Goal: Task Accomplishment & Management: Complete application form

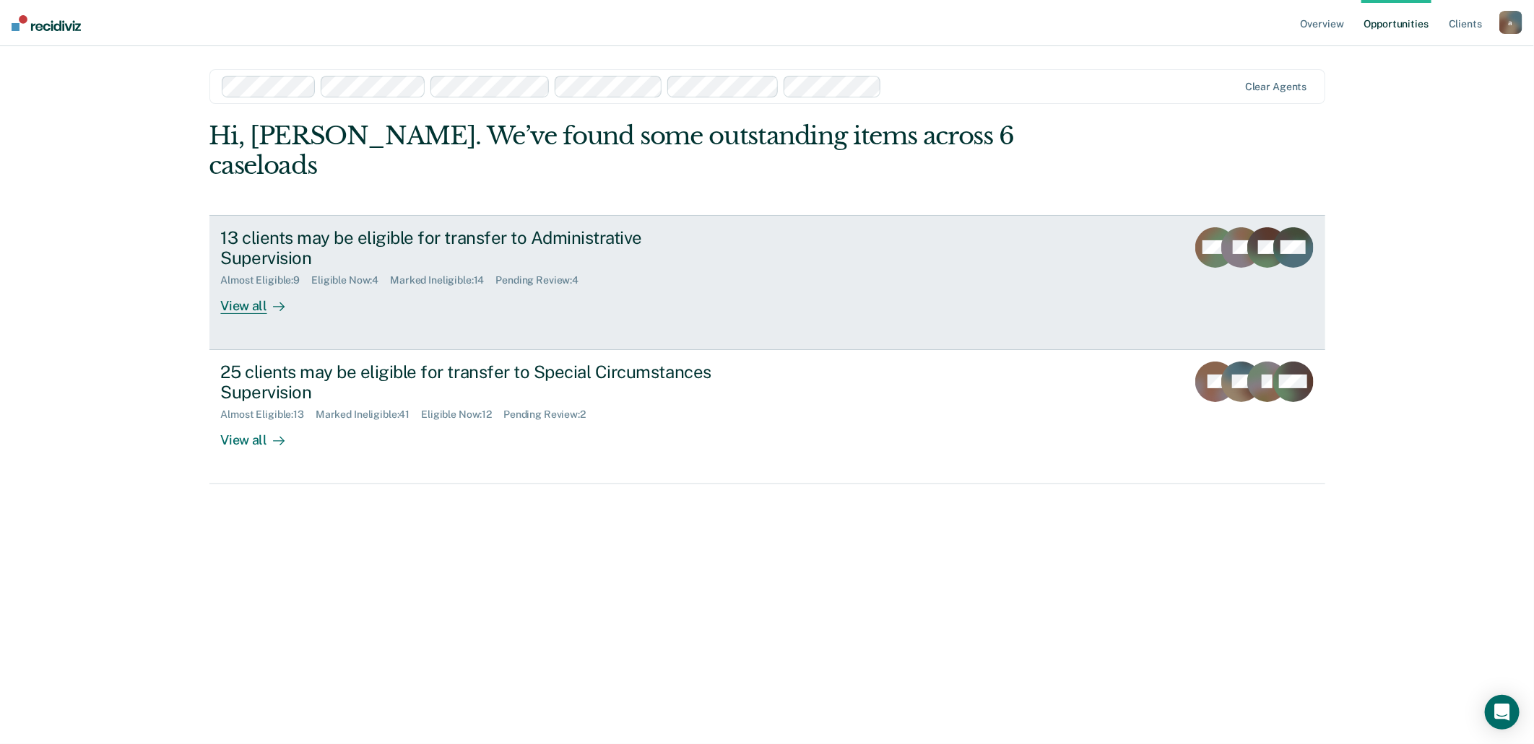
click at [362, 274] on div "Eligible Now : 4" at bounding box center [350, 280] width 79 height 12
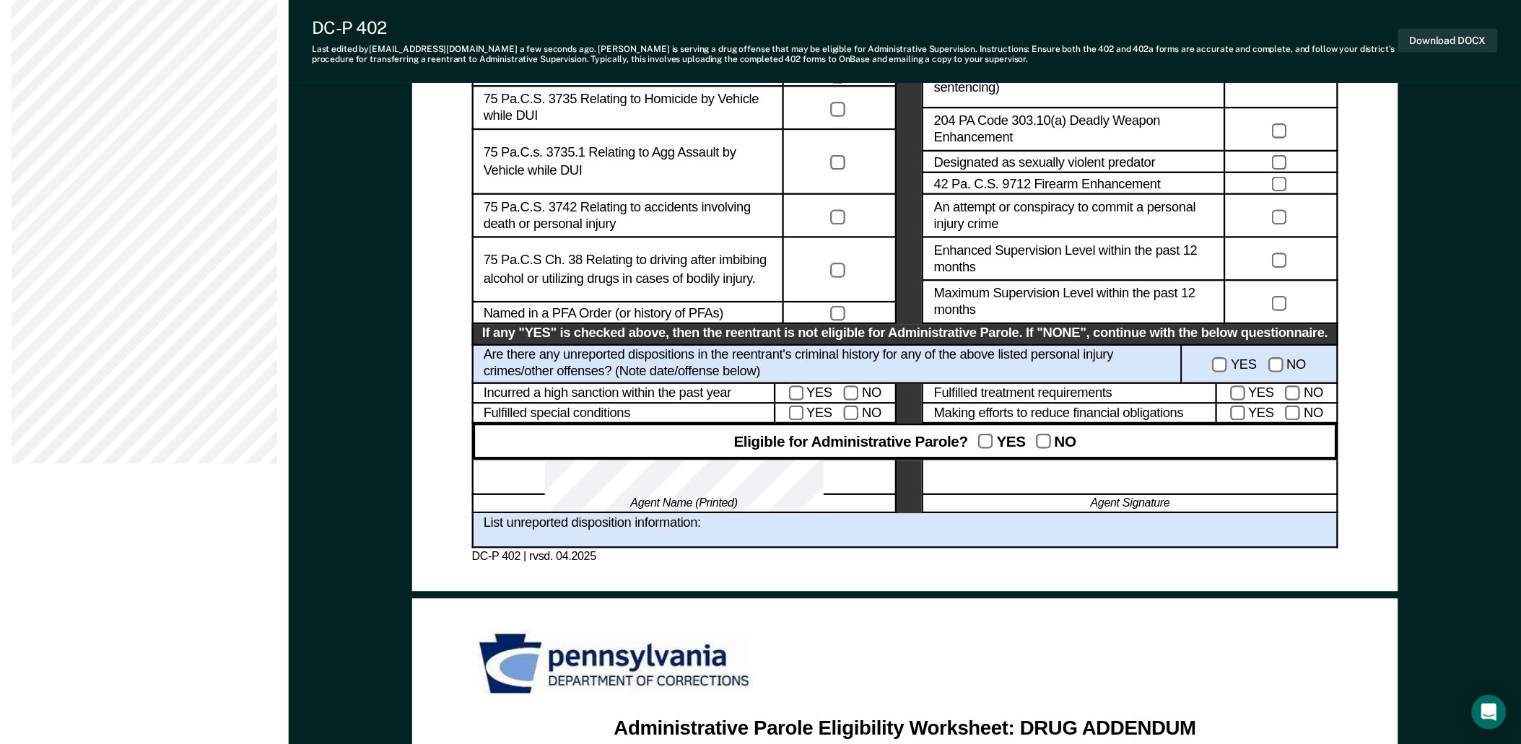
scroll to position [882, 0]
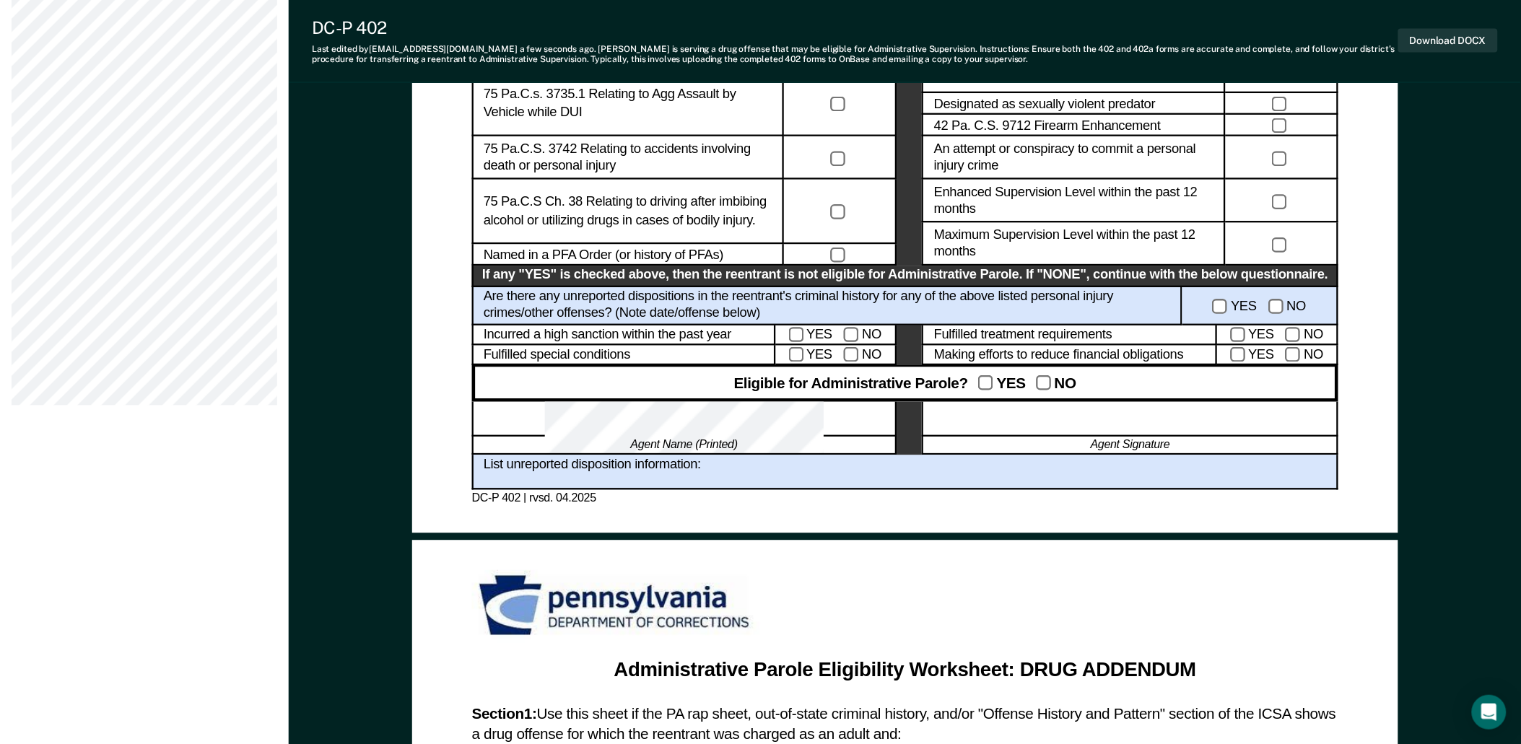
click at [1088, 422] on div at bounding box center [1131, 418] width 416 height 35
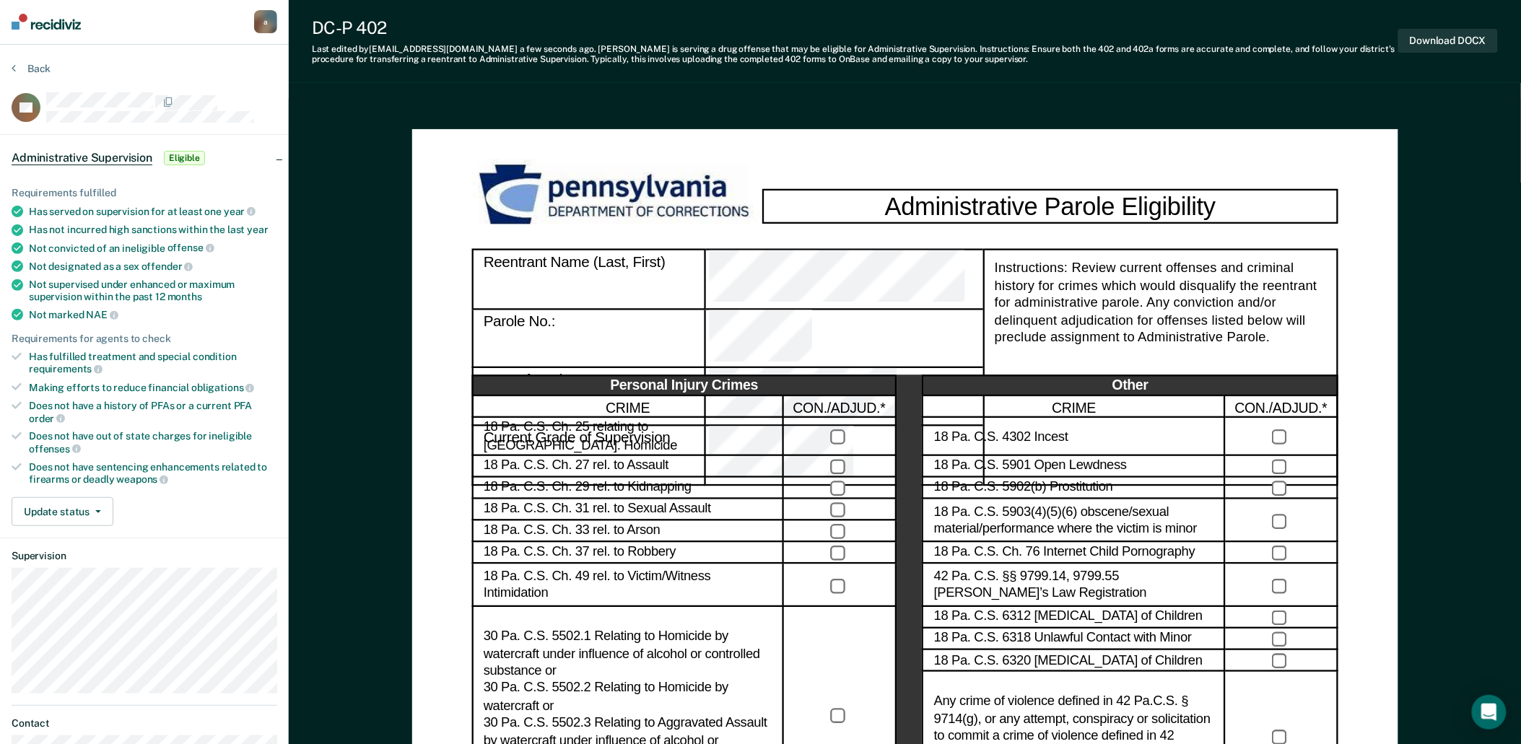
scroll to position [1, 0]
click at [1444, 37] on button "Download DOCX" at bounding box center [1449, 41] width 100 height 24
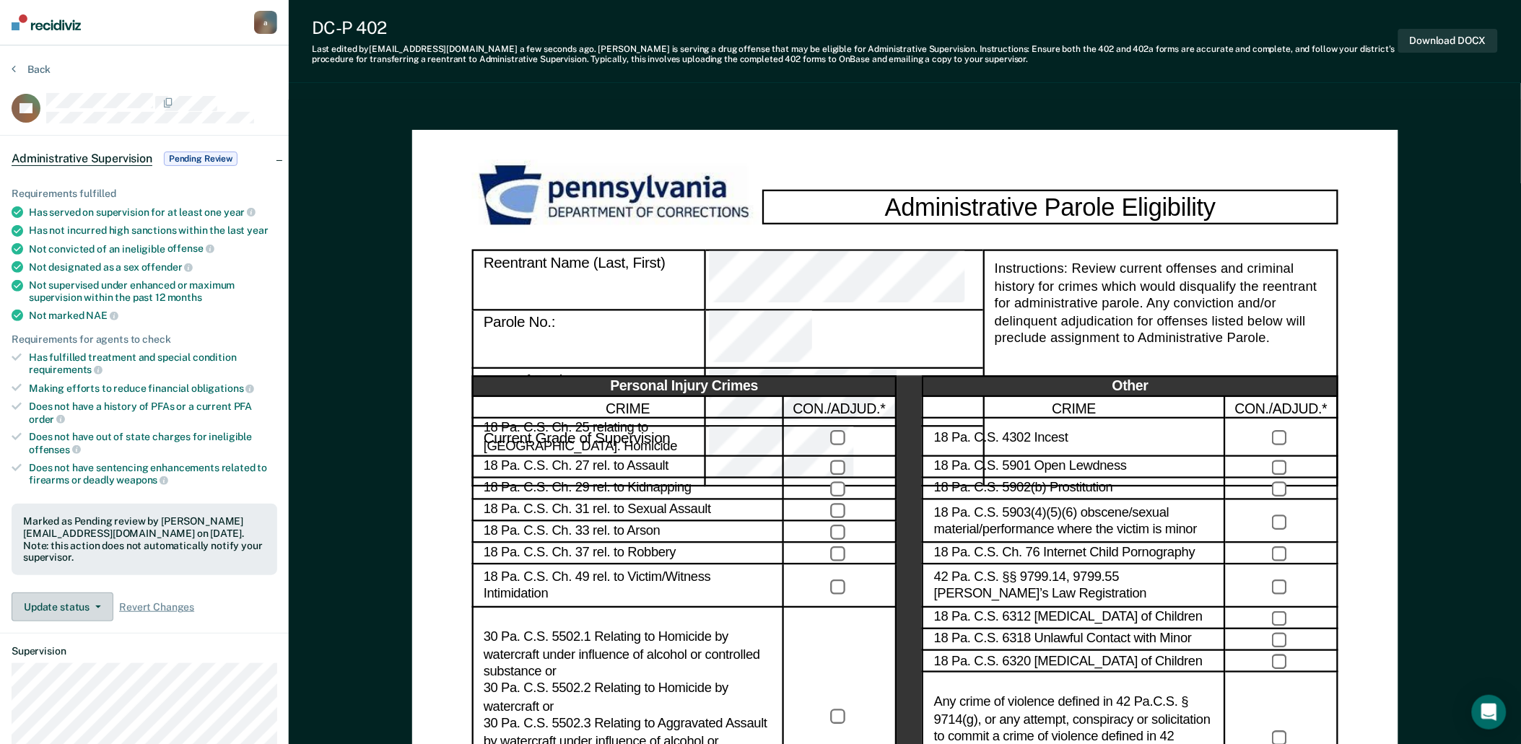
click at [97, 593] on button "Update status" at bounding box center [63, 607] width 102 height 29
click at [103, 653] on button "Mark Ineligible" at bounding box center [90, 664] width 156 height 23
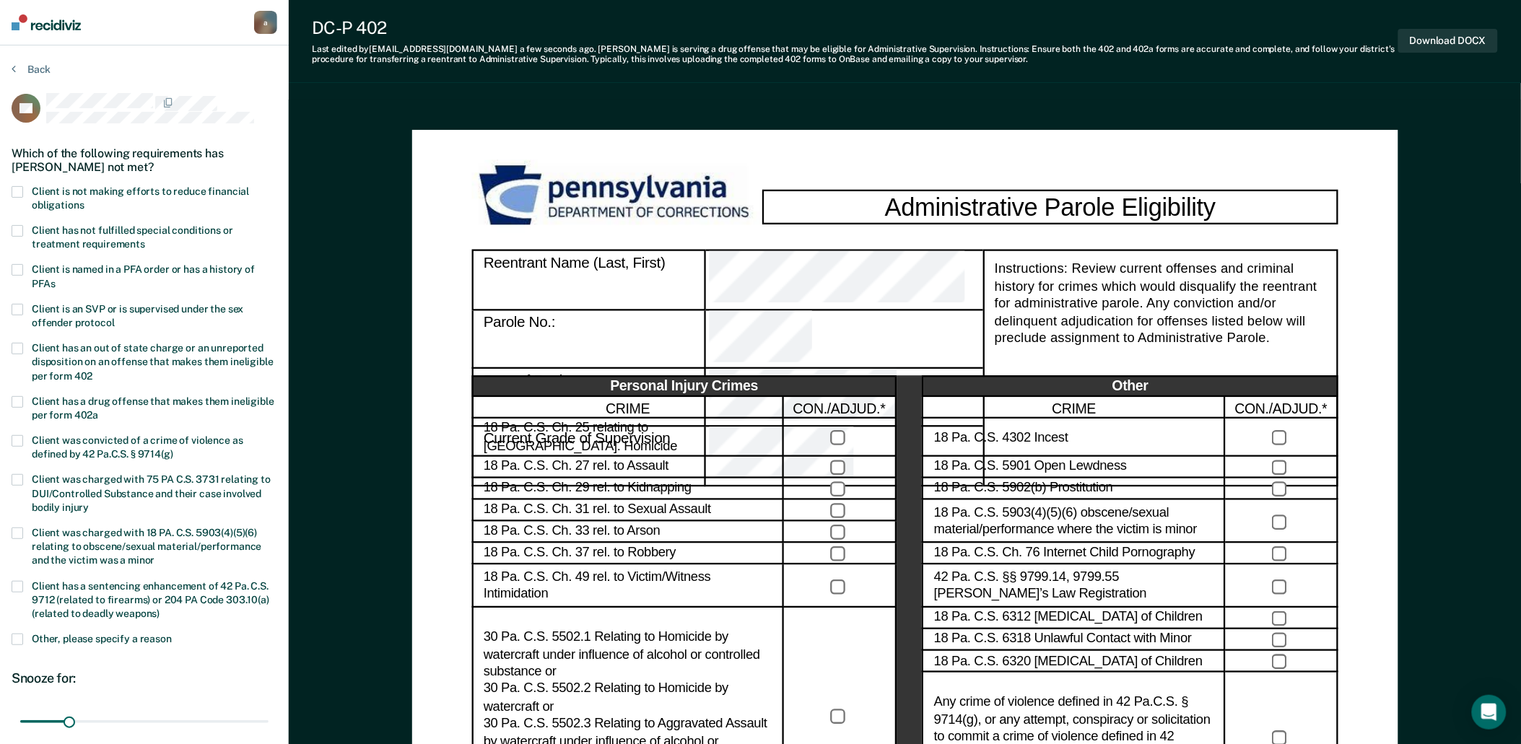
click at [15, 638] on span at bounding box center [18, 640] width 12 height 12
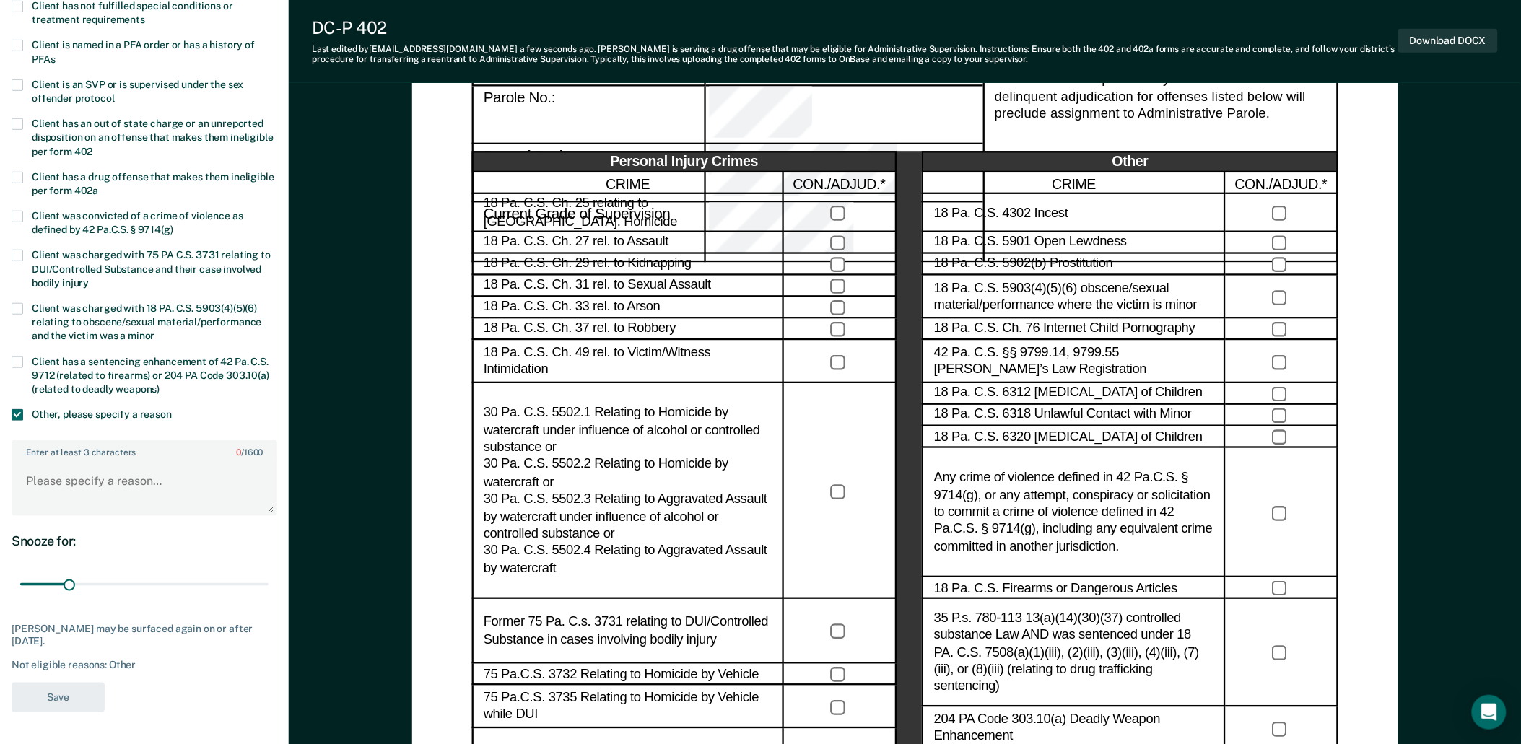
scroll to position [241, 0]
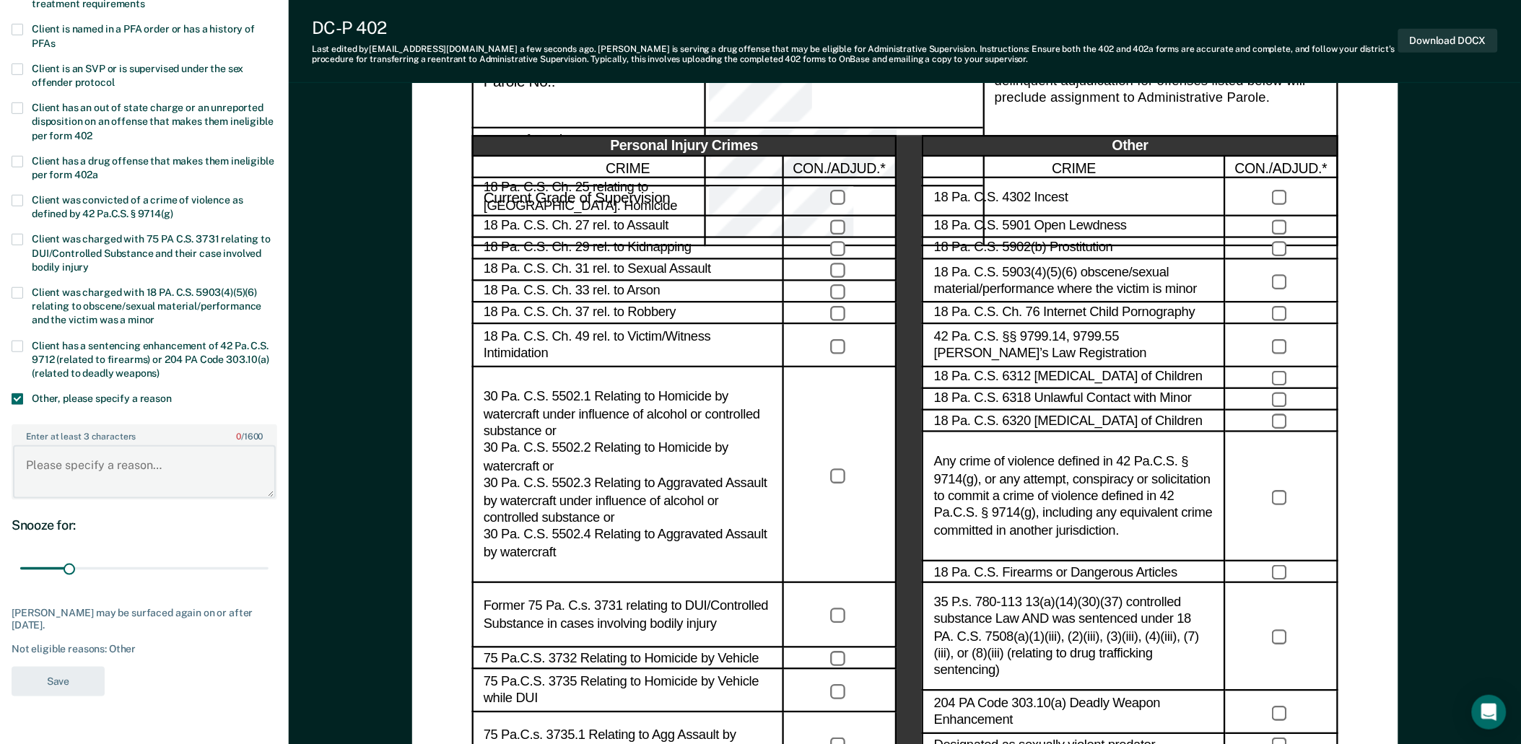
click at [76, 463] on textarea "Enter at least 3 characters 0 / 1600" at bounding box center [144, 471] width 263 height 53
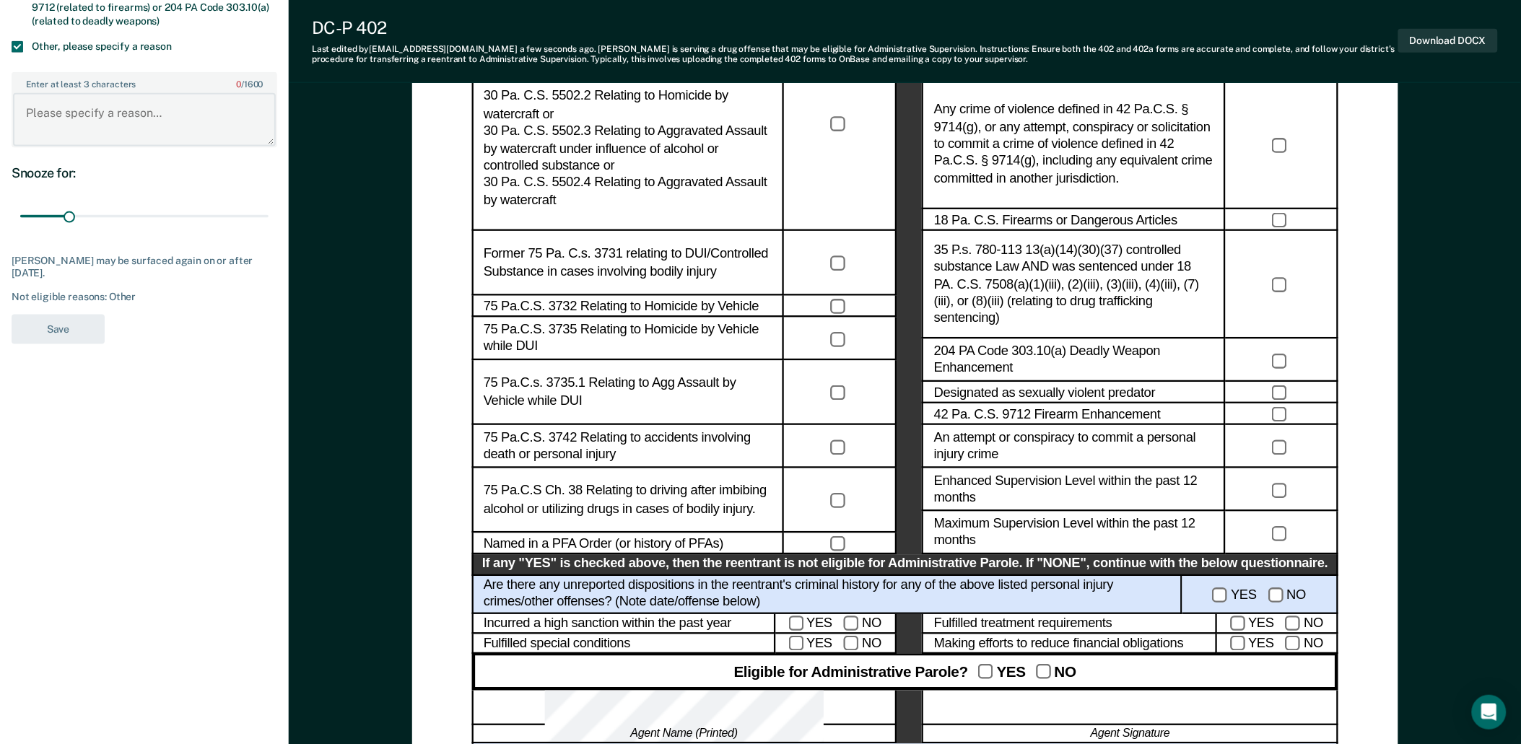
scroll to position [562, 0]
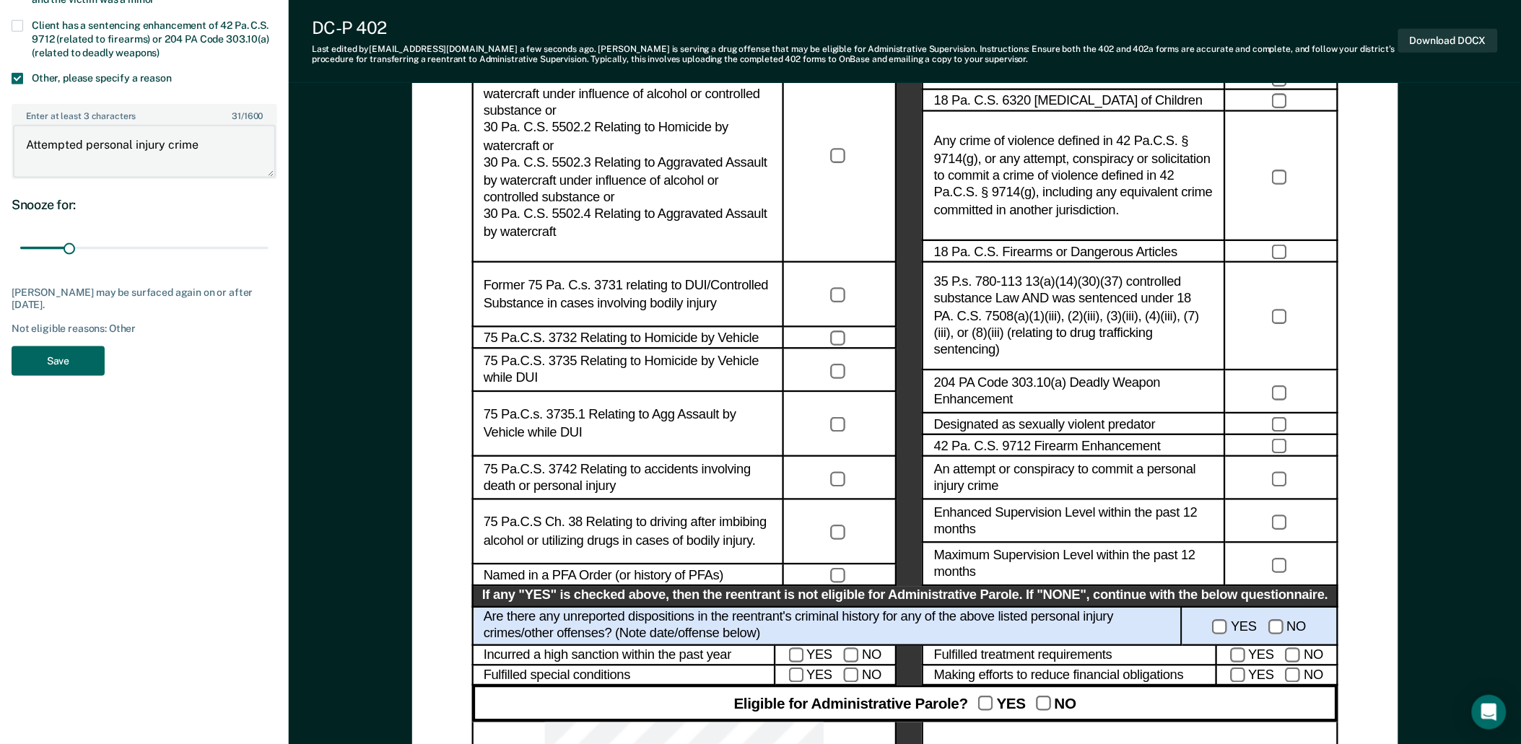
type textarea "Attempted personal injury crime"
click at [80, 364] on button "Save" at bounding box center [58, 362] width 93 height 30
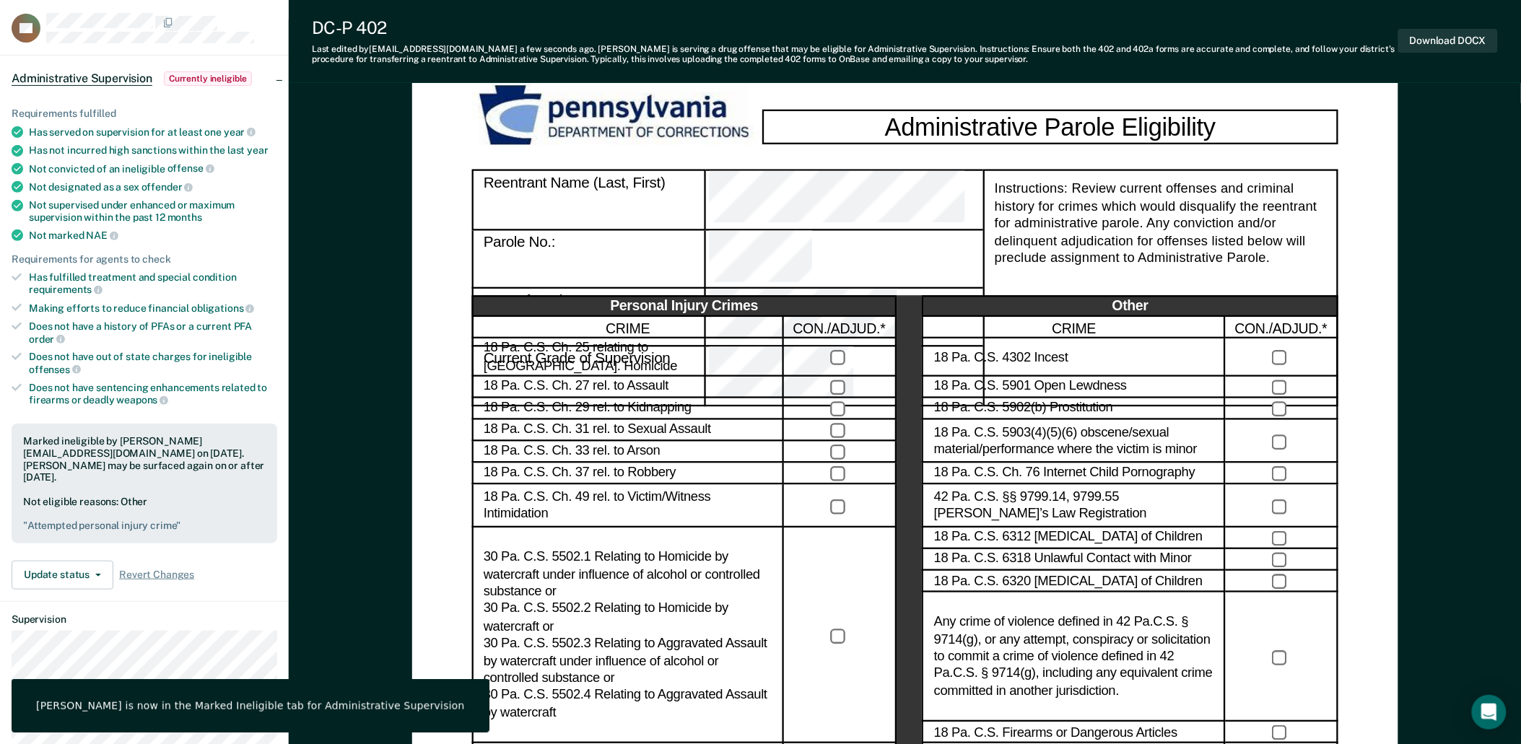
scroll to position [0, 0]
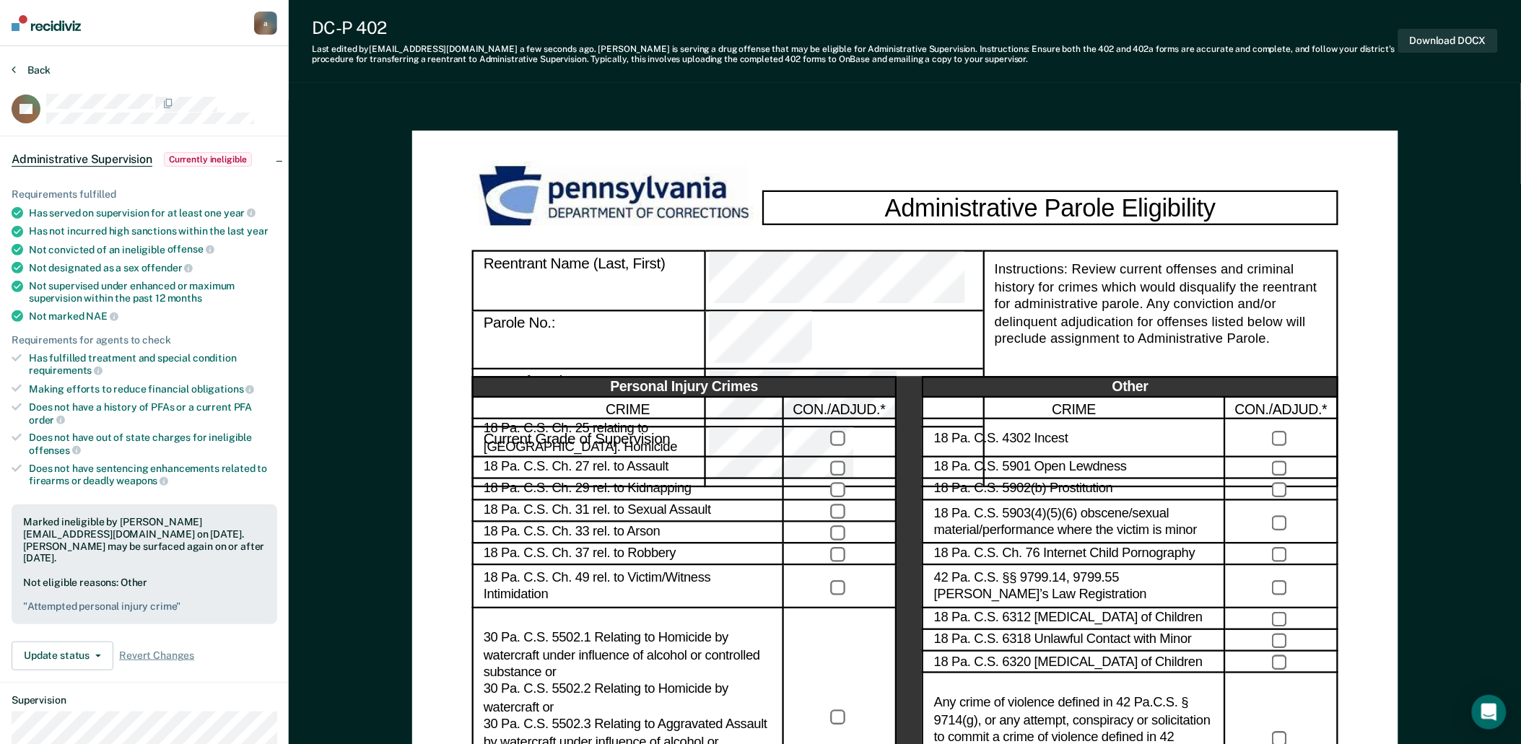
click at [26, 66] on button "Back" at bounding box center [31, 70] width 39 height 13
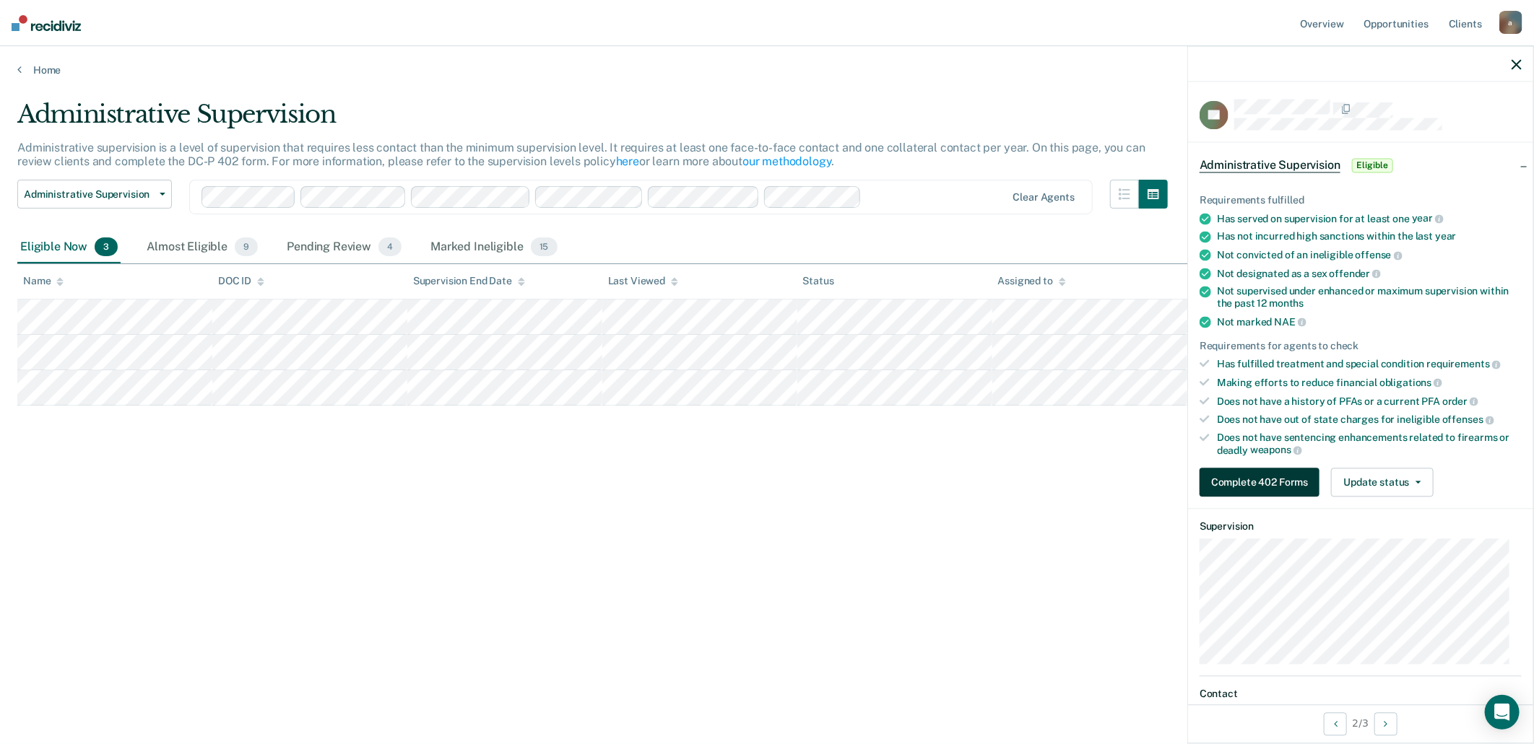
click at [1261, 484] on button "Complete 402 Forms" at bounding box center [1259, 483] width 120 height 29
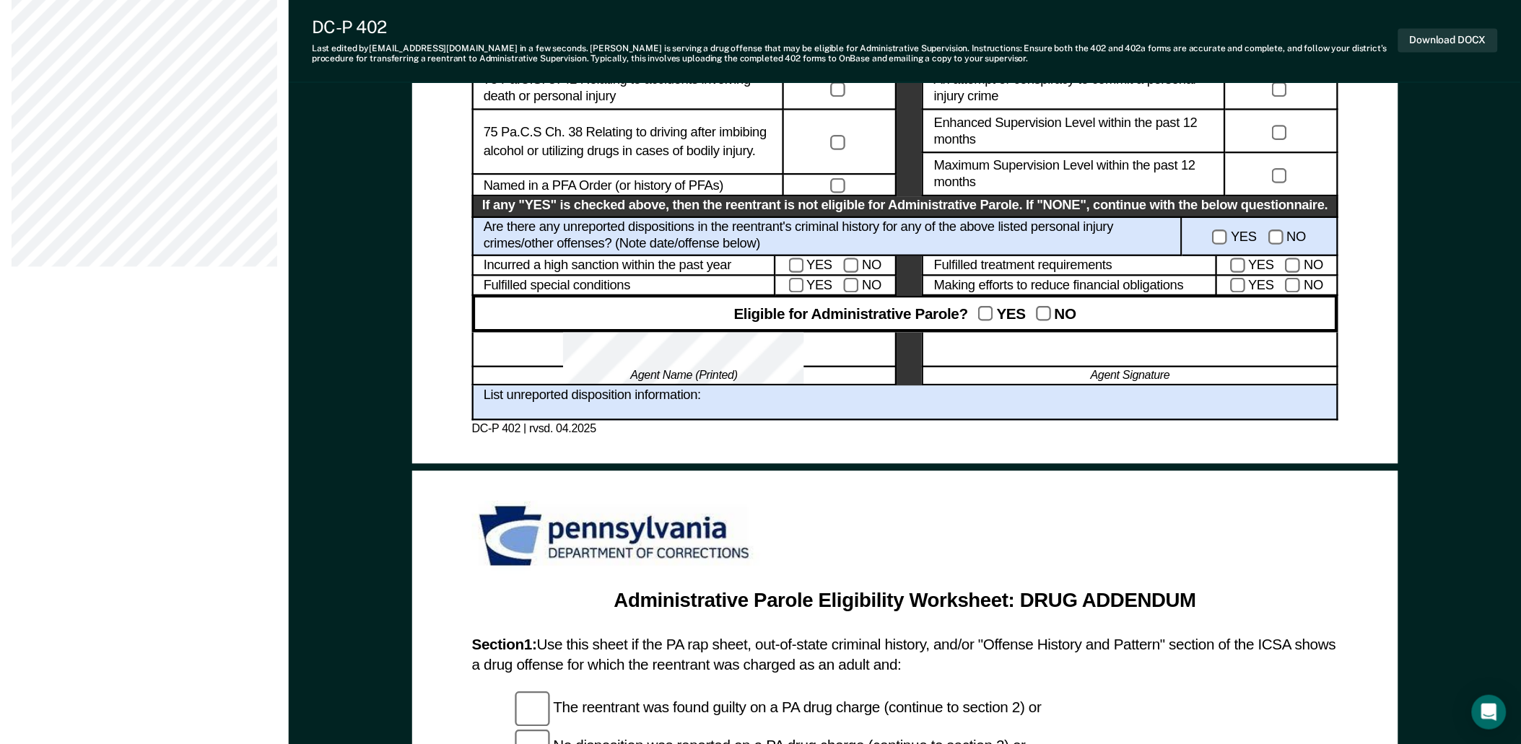
scroll to position [962, 0]
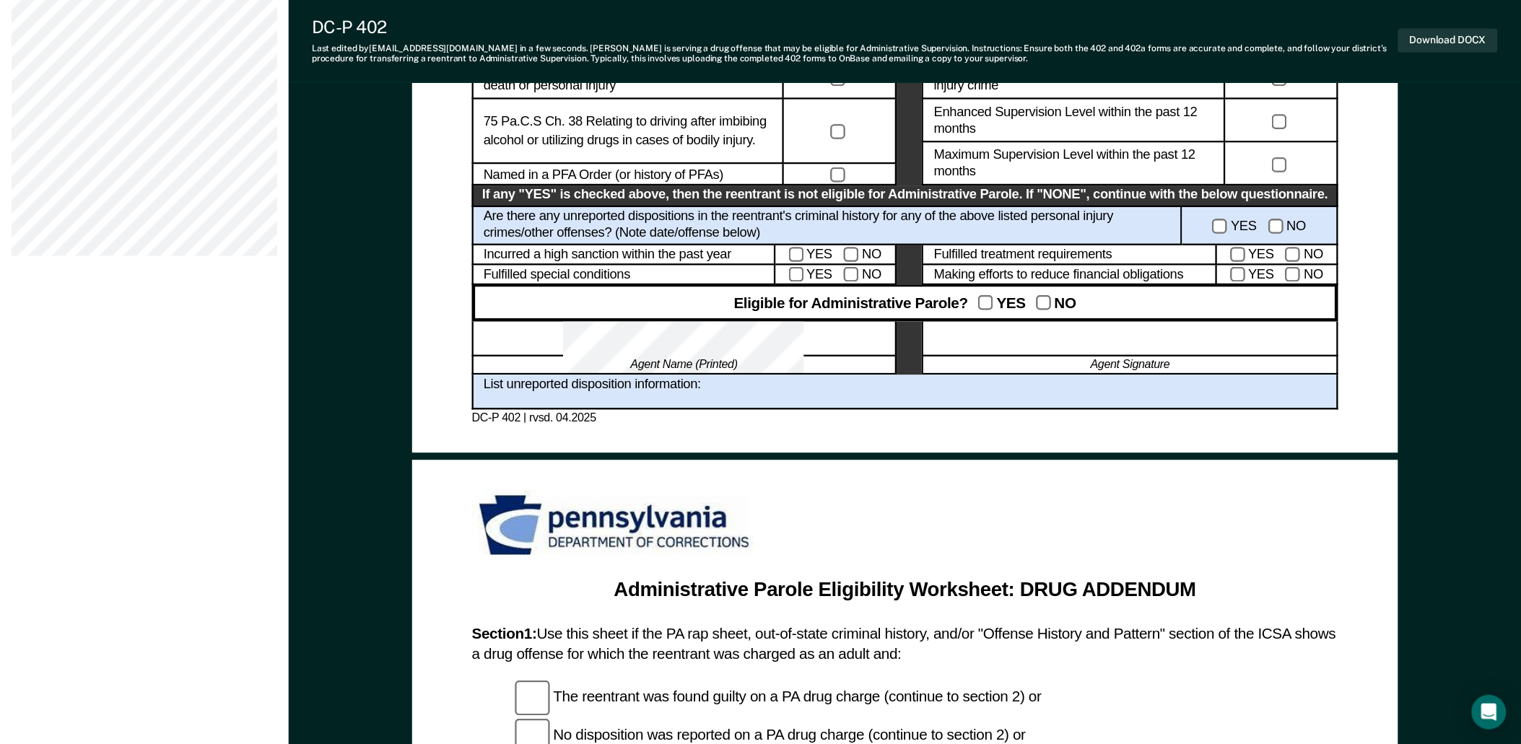
click at [741, 392] on div "List unreported disposition information:" at bounding box center [904, 392] width 866 height 35
click at [720, 394] on div "List unreported disposition information:" at bounding box center [904, 392] width 866 height 35
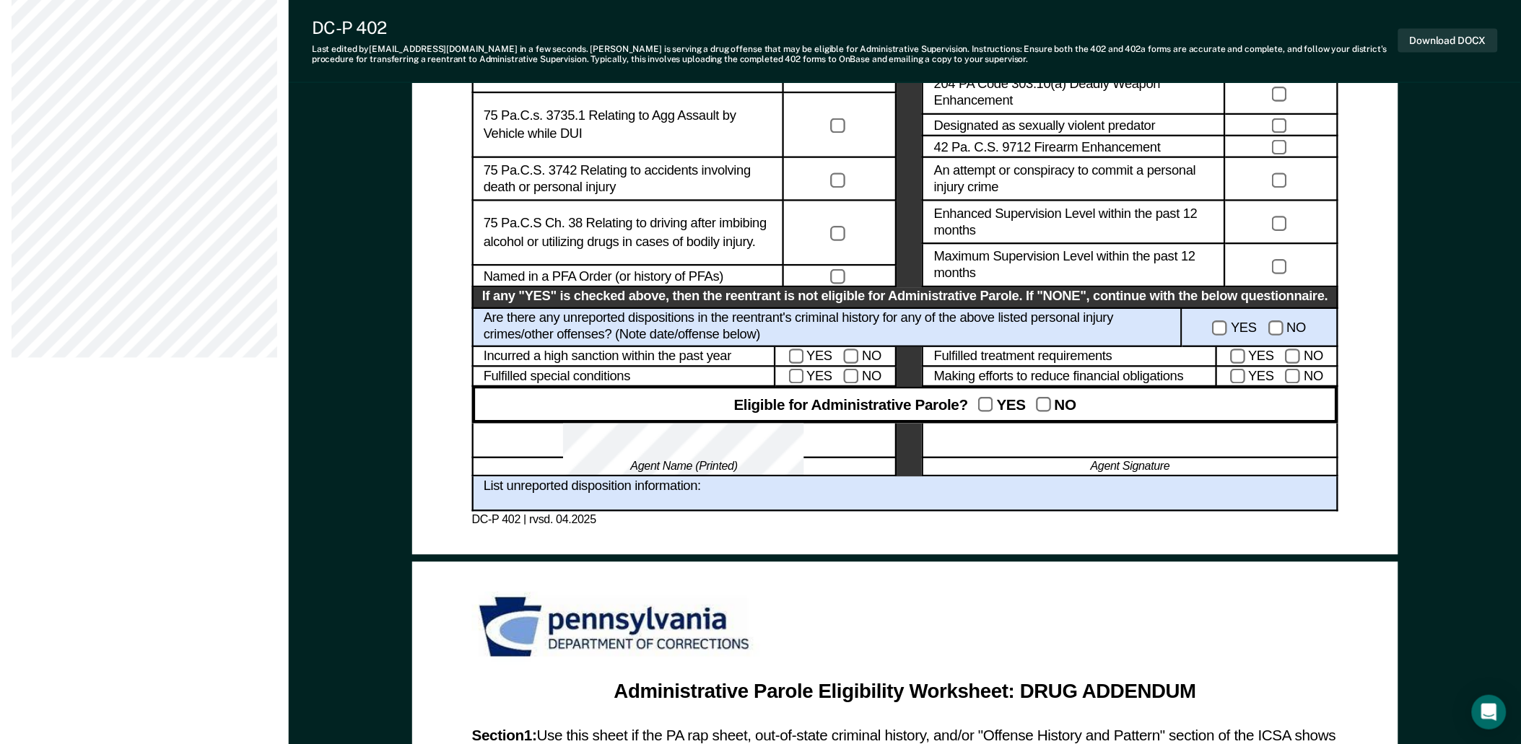
scroll to position [882, 0]
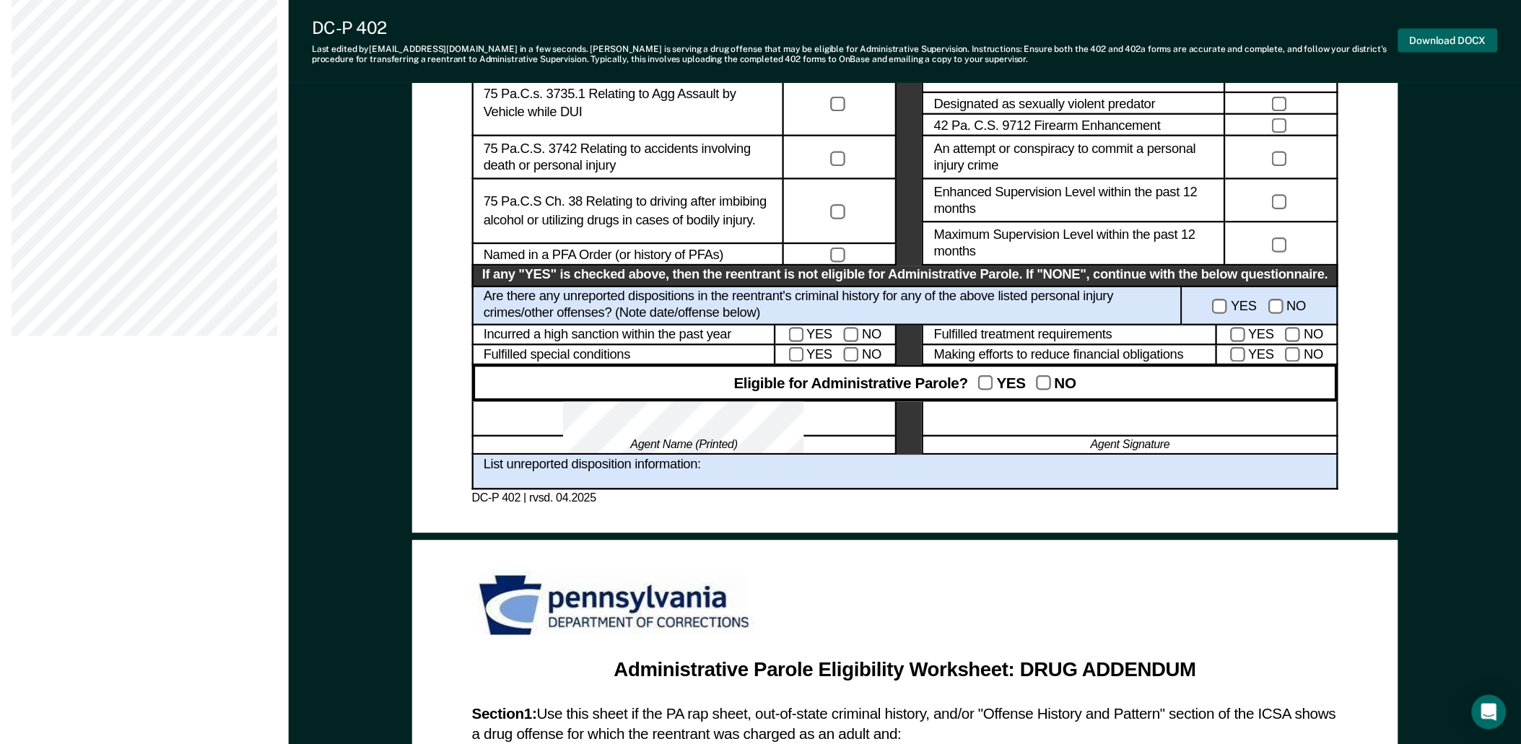
click at [1433, 49] on button "Download DOCX" at bounding box center [1449, 41] width 100 height 24
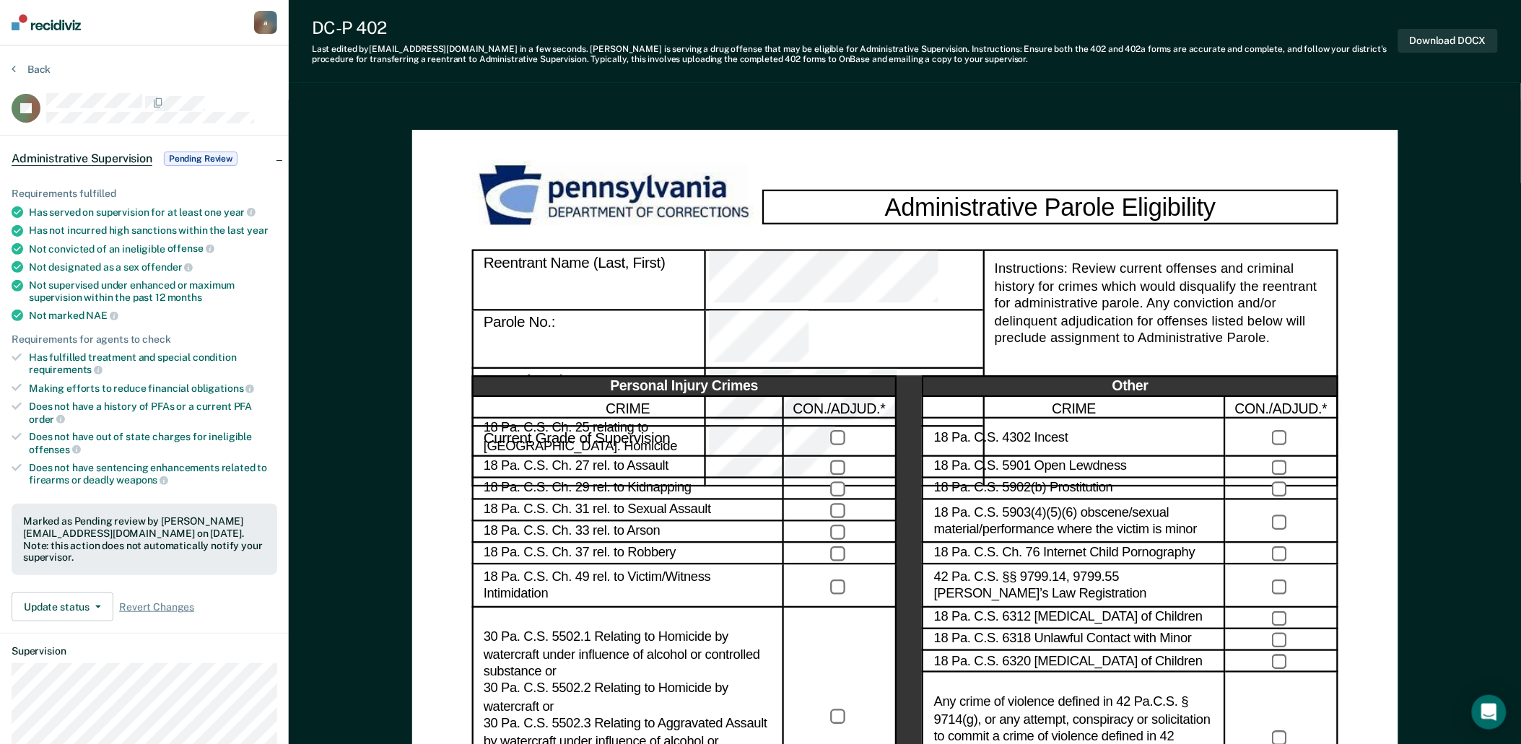
scroll to position [0, 0]
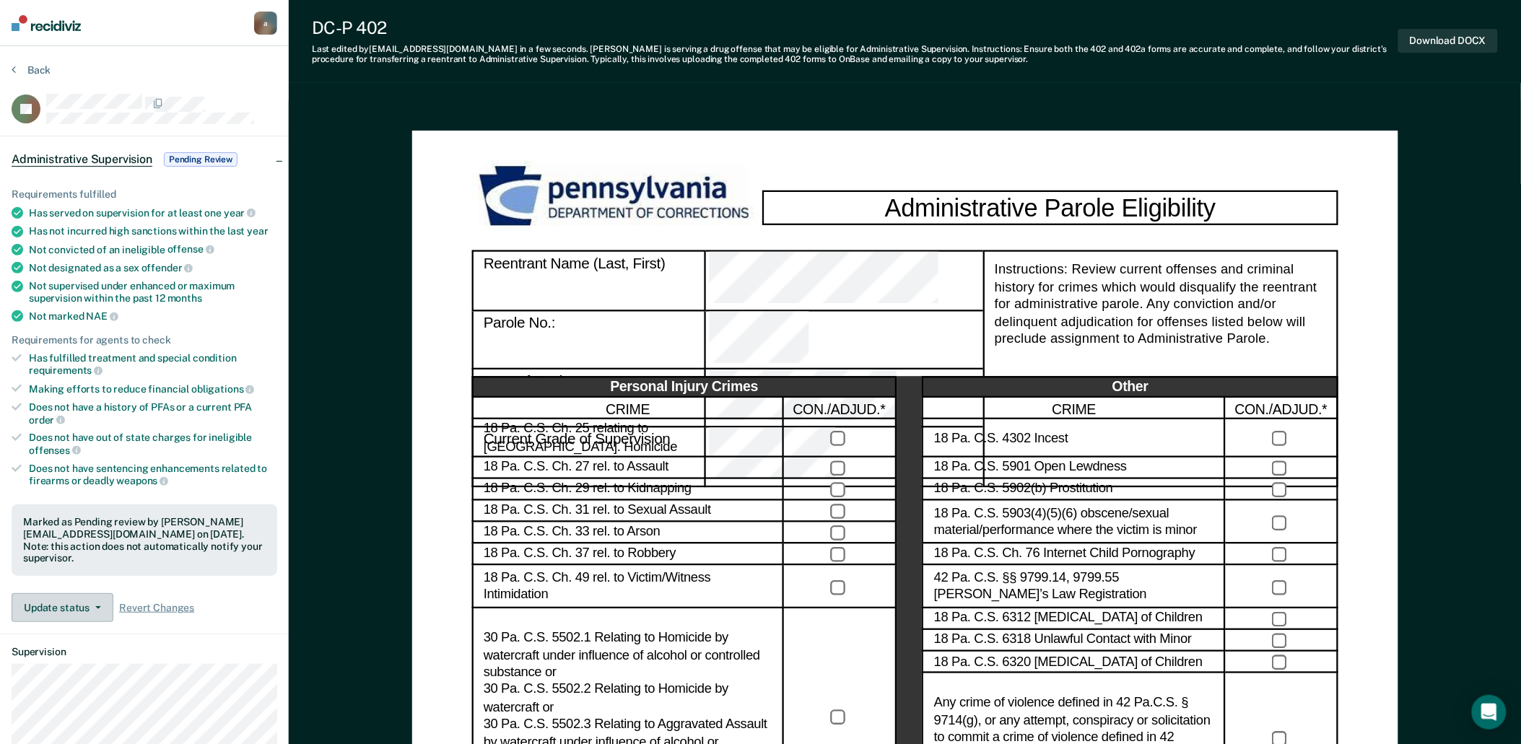
click at [75, 594] on button "Update status" at bounding box center [63, 608] width 102 height 29
click at [77, 654] on button "Mark Ineligible" at bounding box center [90, 665] width 156 height 23
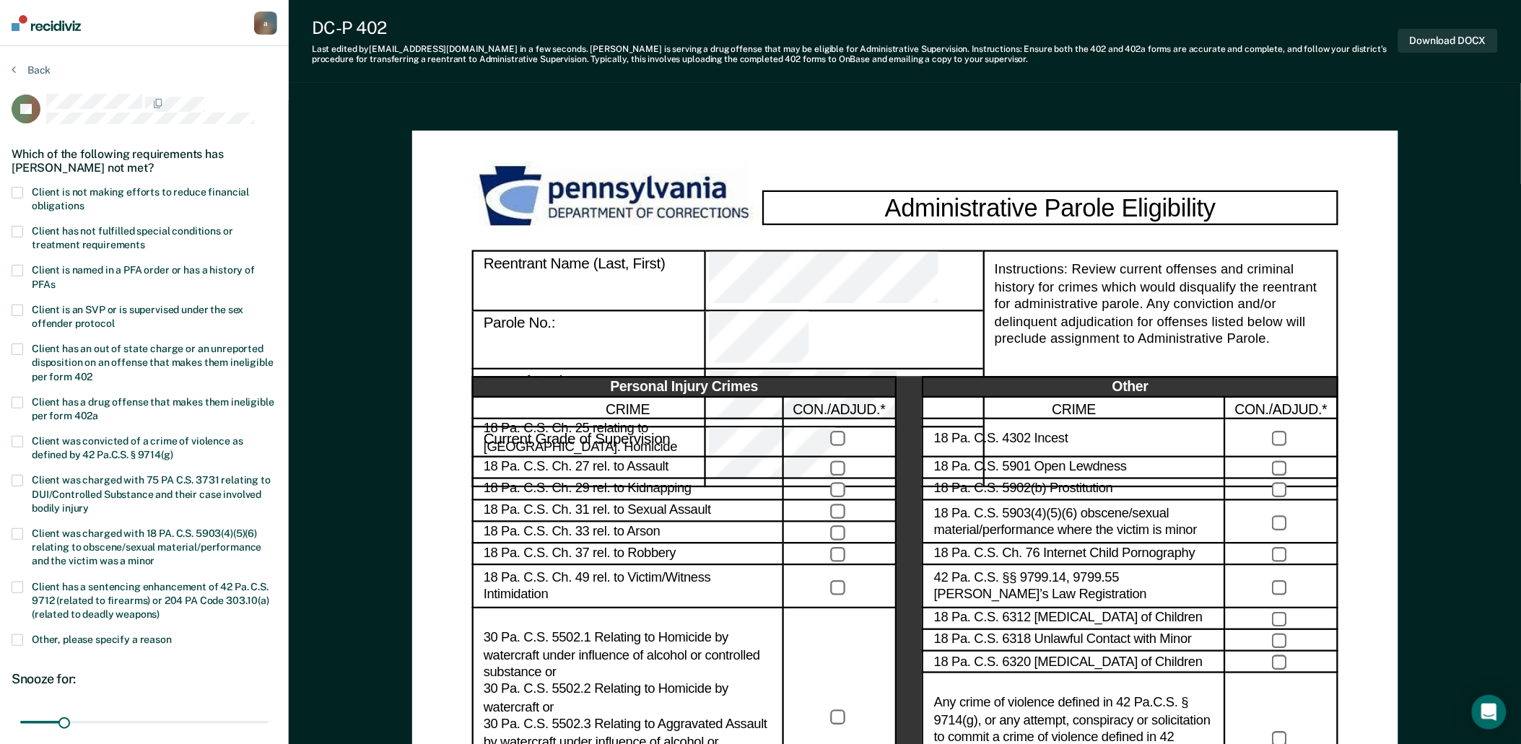
click at [106, 636] on span "Other, please specify a reason" at bounding box center [102, 640] width 140 height 12
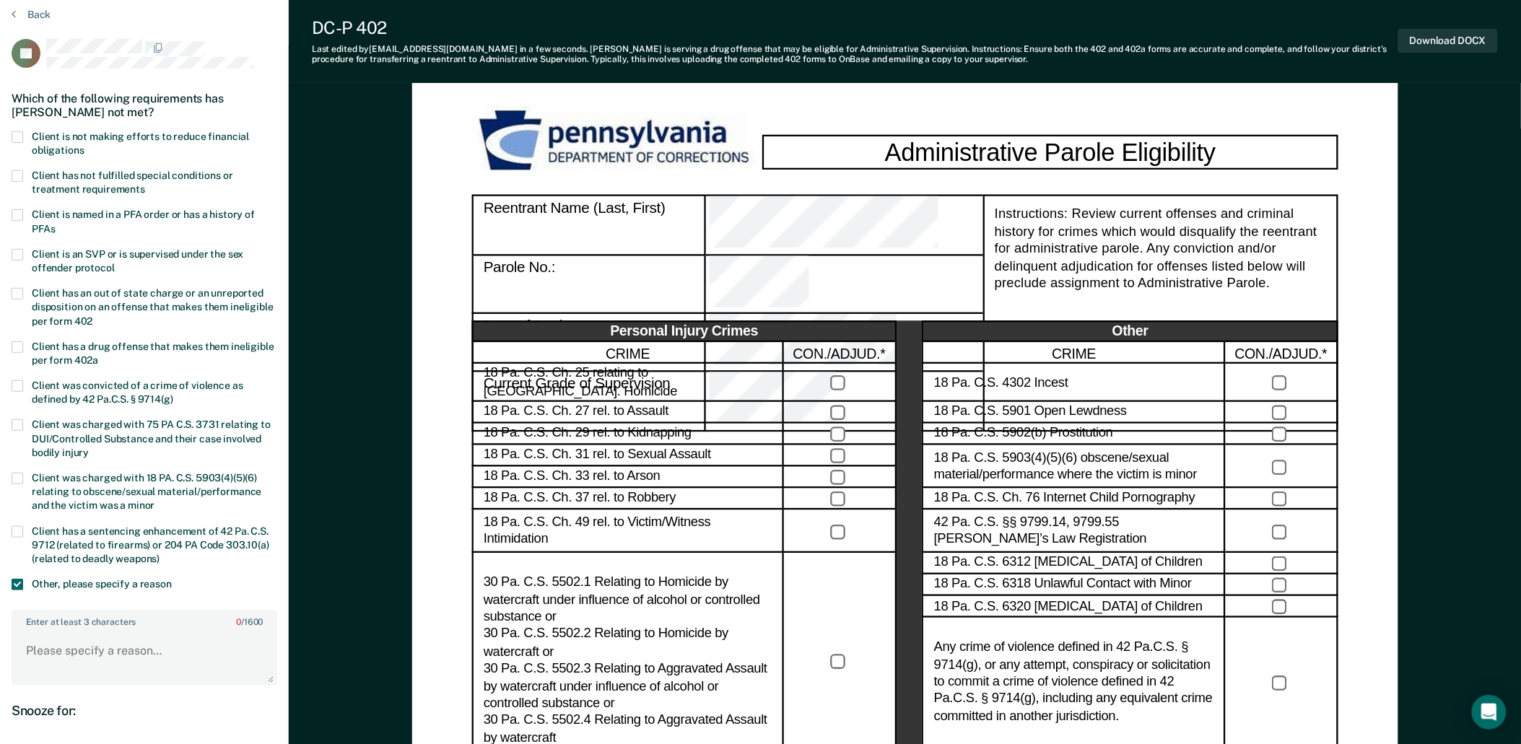
scroll to position [160, 0]
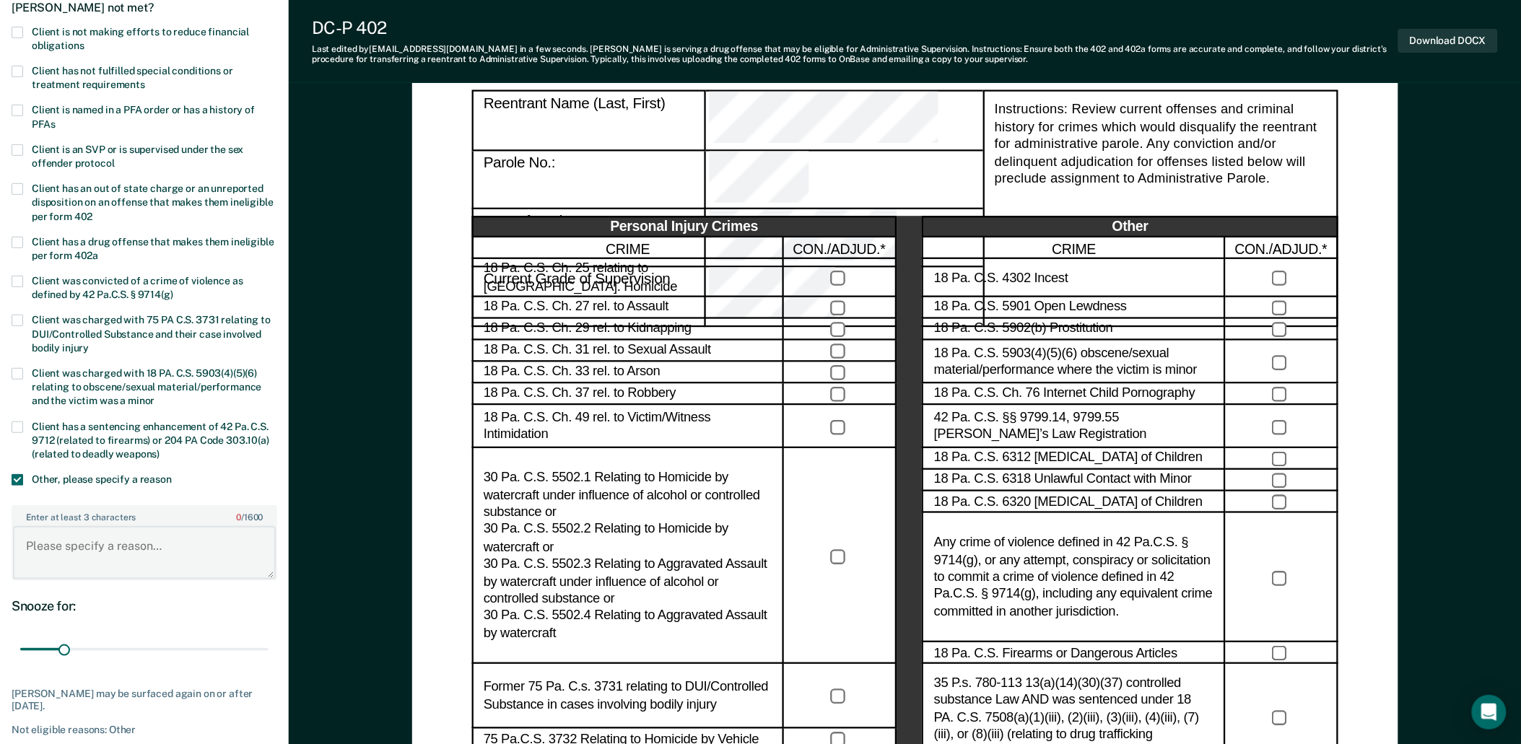
click at [89, 552] on textarea "Enter at least 3 characters 0 / 1600" at bounding box center [144, 552] width 263 height 53
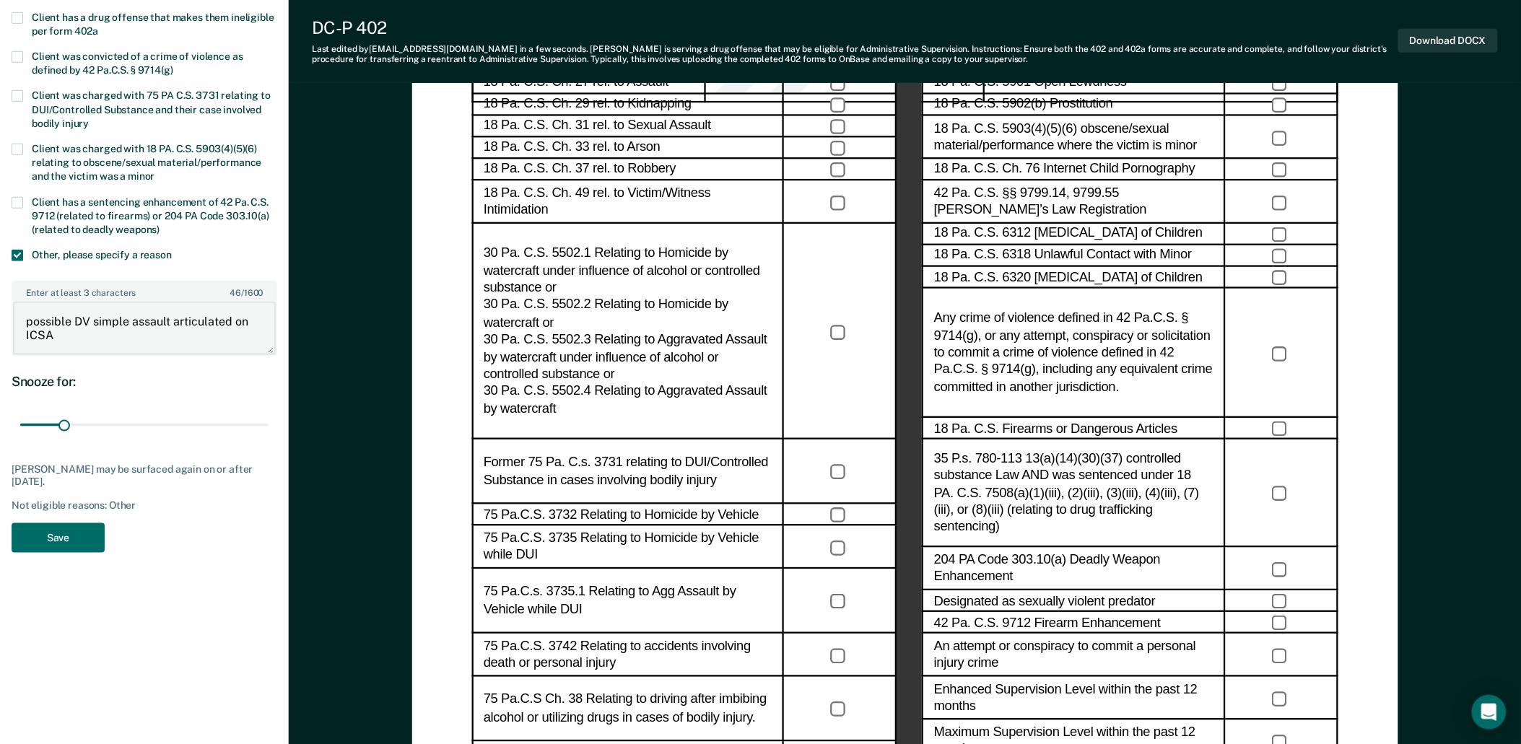
scroll to position [401, 0]
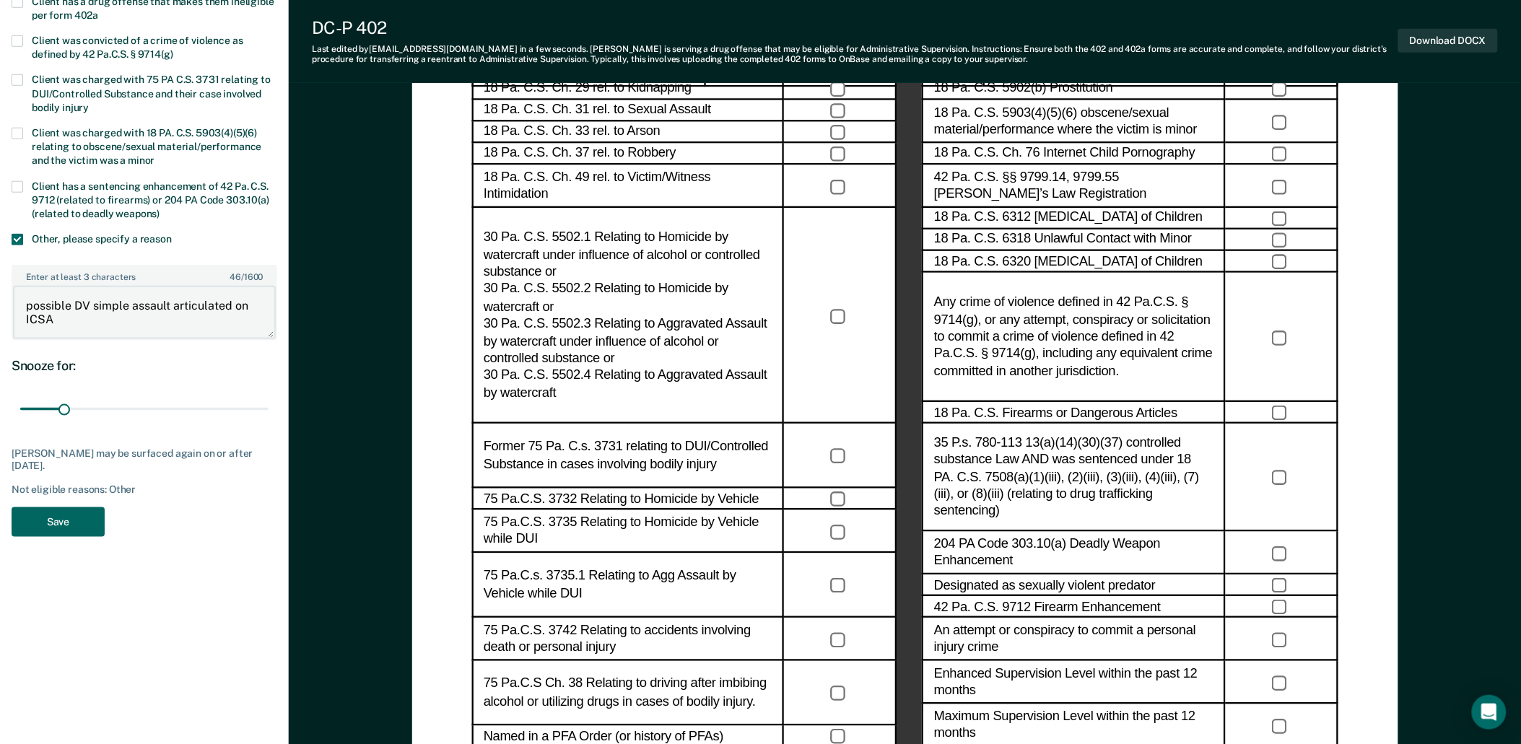
type textarea "possible DV simple assault articulated on ICSA"
click at [70, 518] on button "Save" at bounding box center [58, 523] width 93 height 30
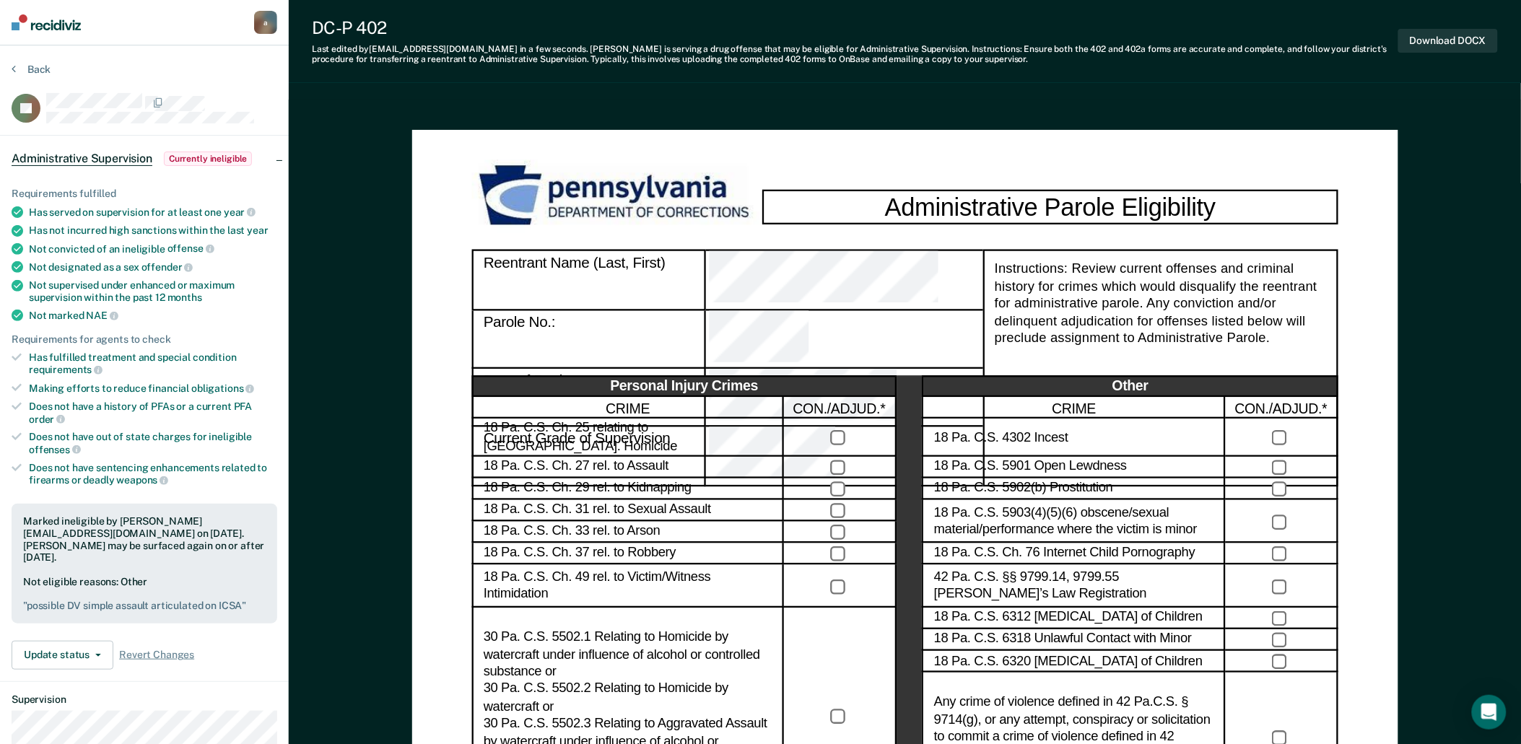
scroll to position [0, 0]
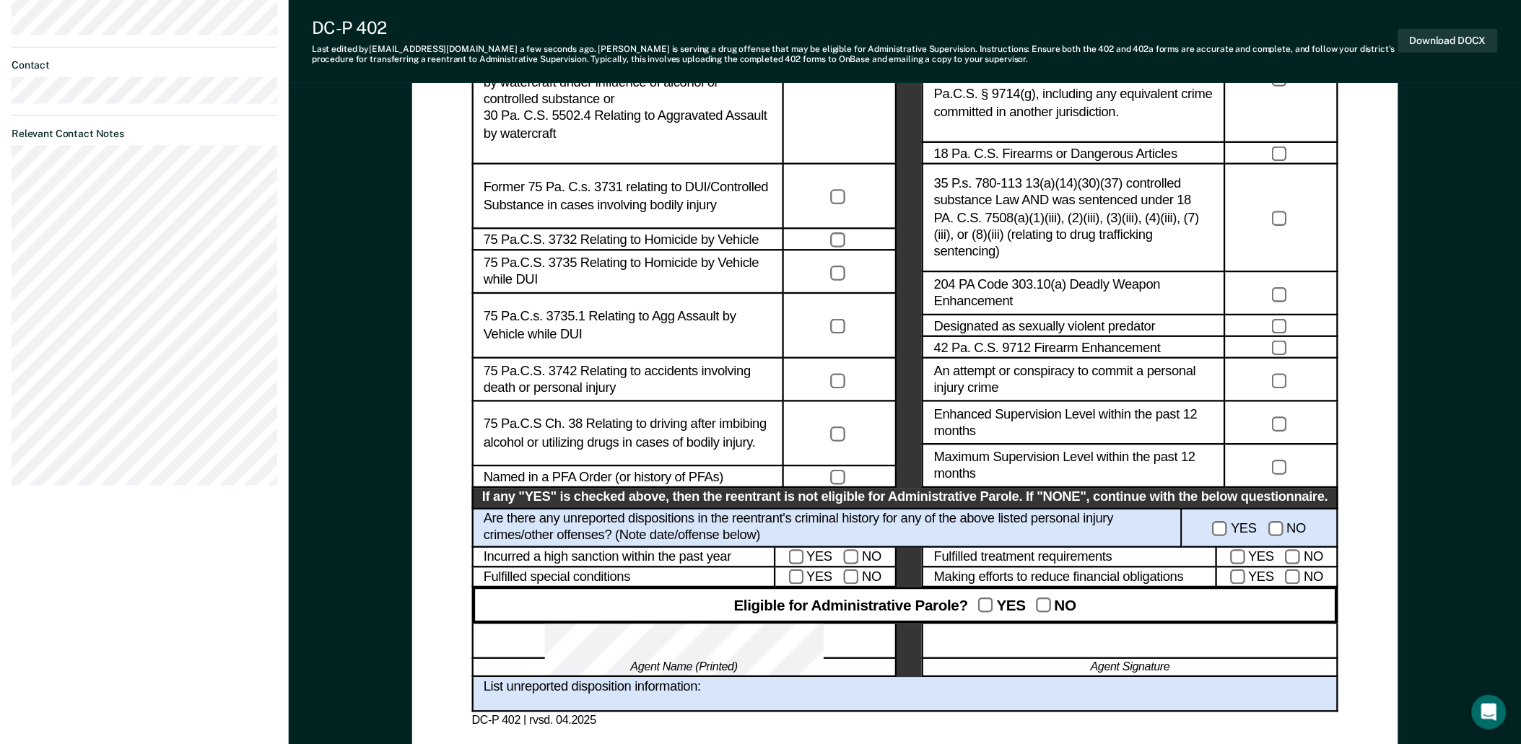
scroll to position [641, 0]
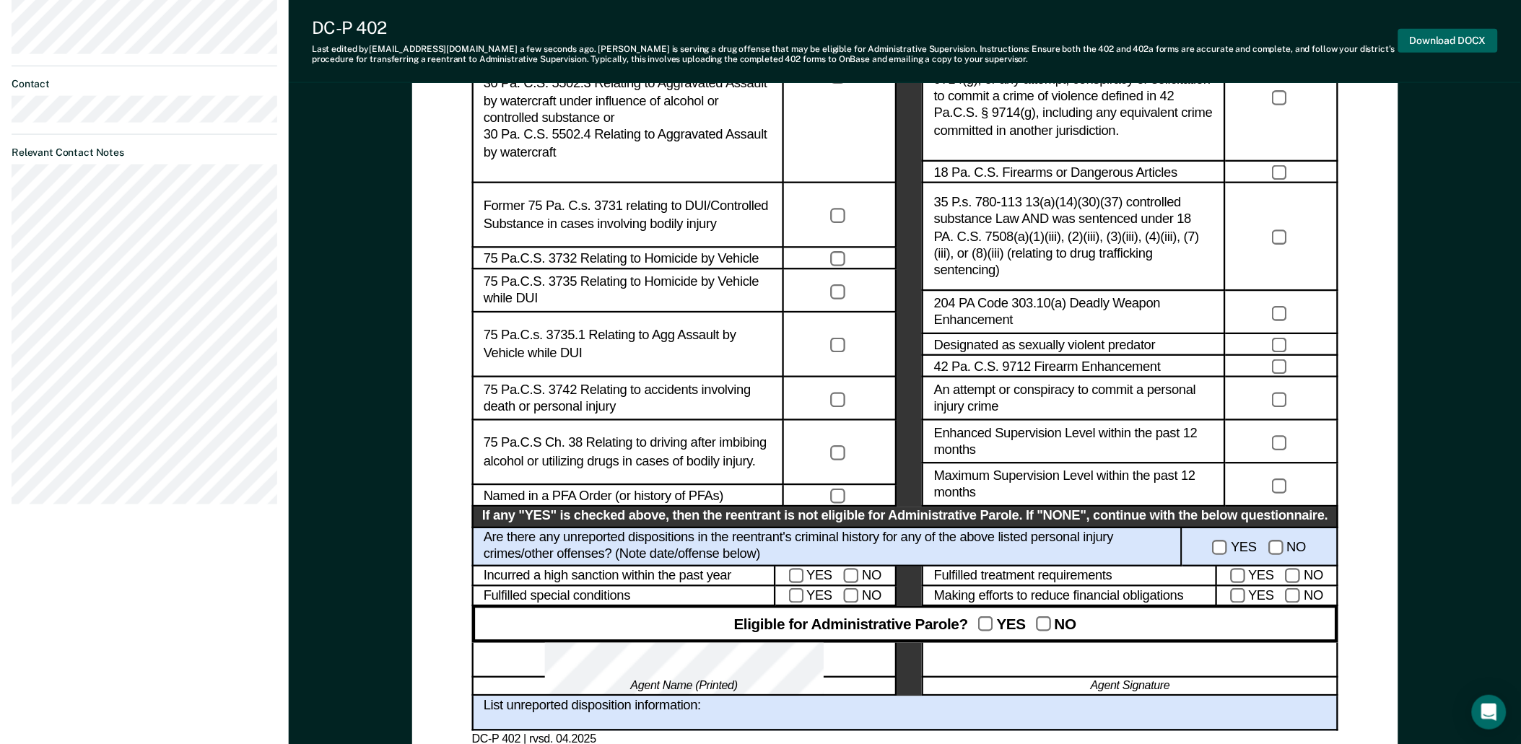
click at [1447, 45] on button "Download DOCX" at bounding box center [1449, 41] width 100 height 24
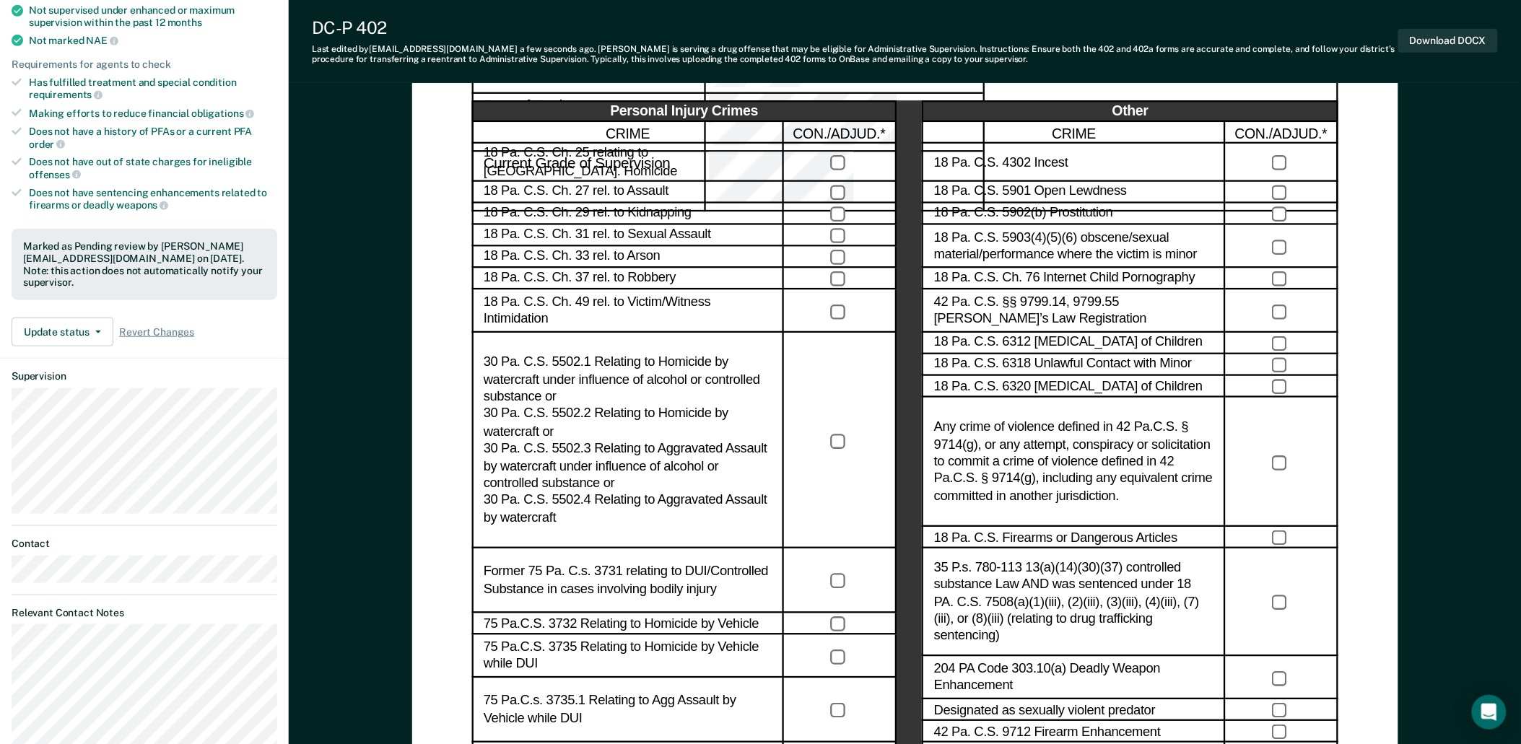
scroll to position [243, 0]
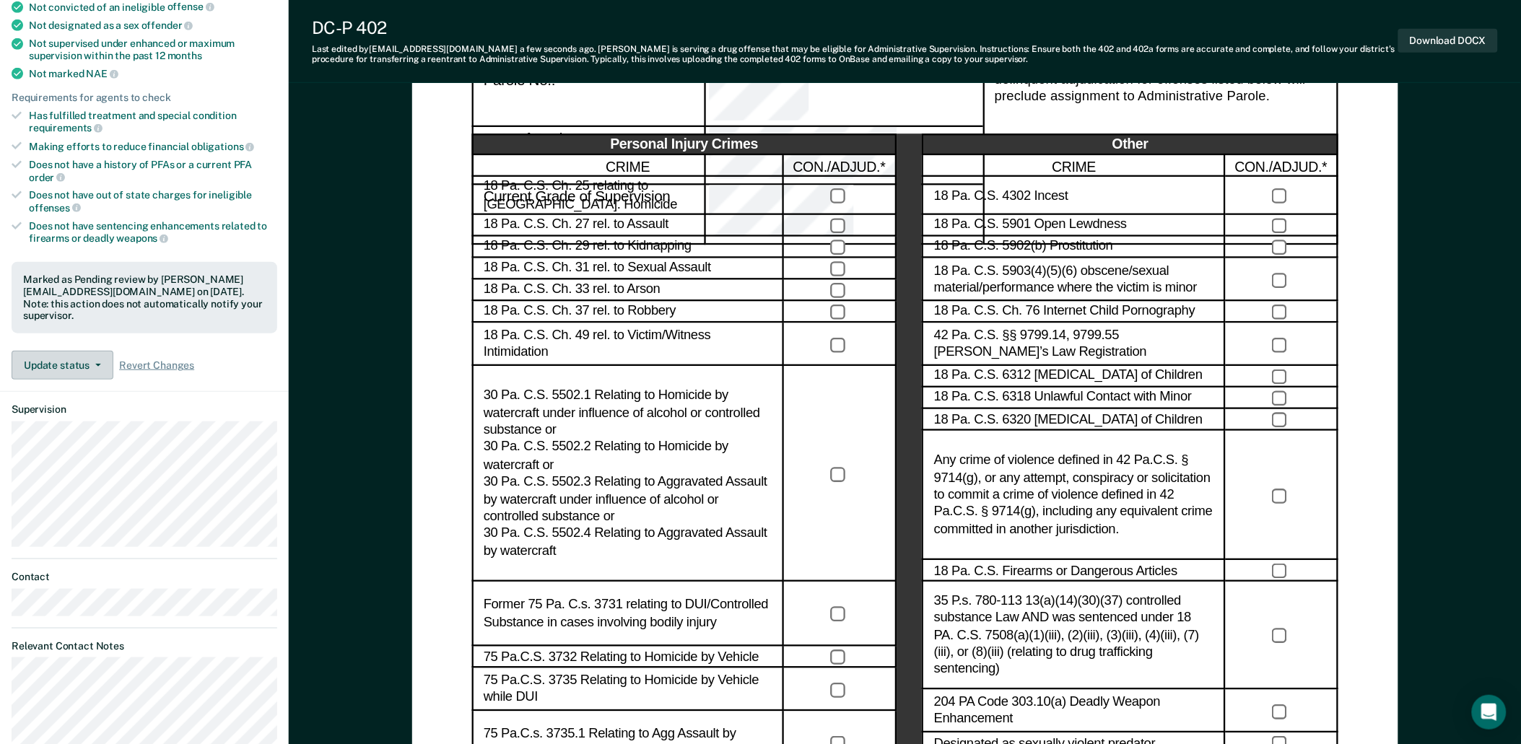
click at [99, 364] on icon "button" at bounding box center [98, 365] width 6 height 3
click at [58, 412] on button "Mark Ineligible" at bounding box center [90, 423] width 156 height 23
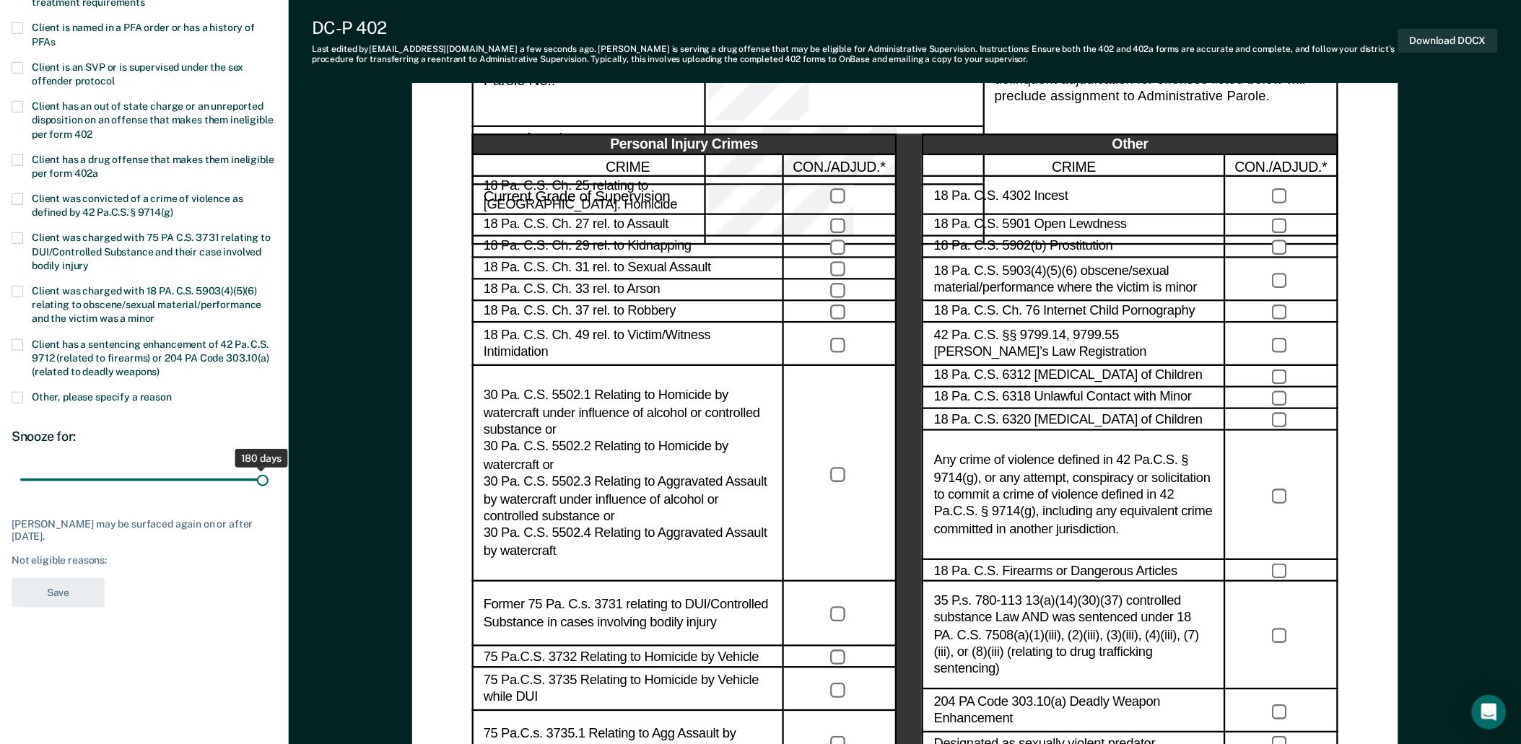
drag, startPoint x: 62, startPoint y: 474, endPoint x: 378, endPoint y: 492, distance: 316.0
type input "180"
click at [269, 492] on input "range" at bounding box center [144, 480] width 248 height 25
click at [160, 586] on div "AH Which of the following requirements has August Harsch not met? Client is not…" at bounding box center [145, 233] width 266 height 765
click at [103, 557] on div "Not eligible reasons:" at bounding box center [145, 561] width 266 height 12
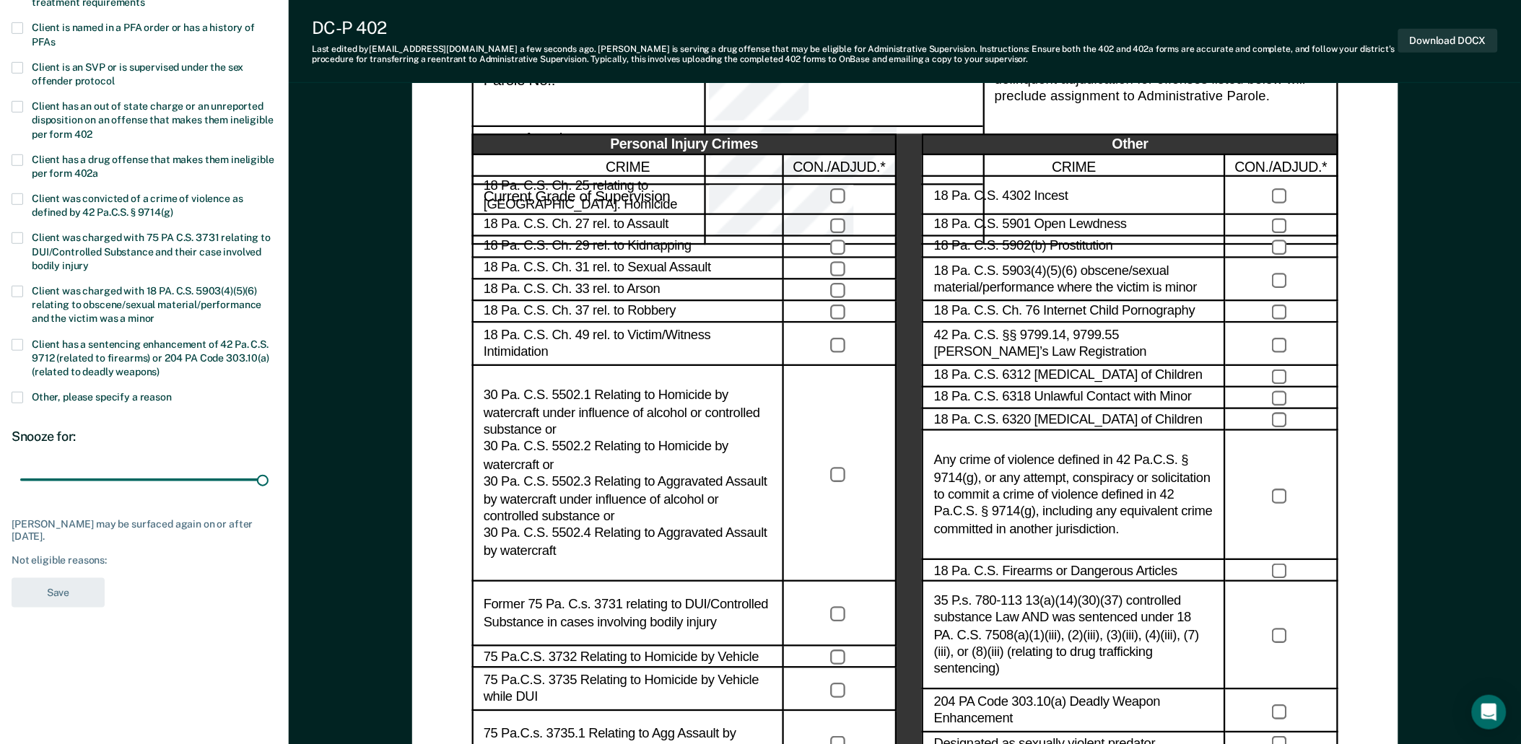
click at [119, 565] on div "AH Which of the following requirements has August Harsch not met? Client is not…" at bounding box center [145, 233] width 266 height 765
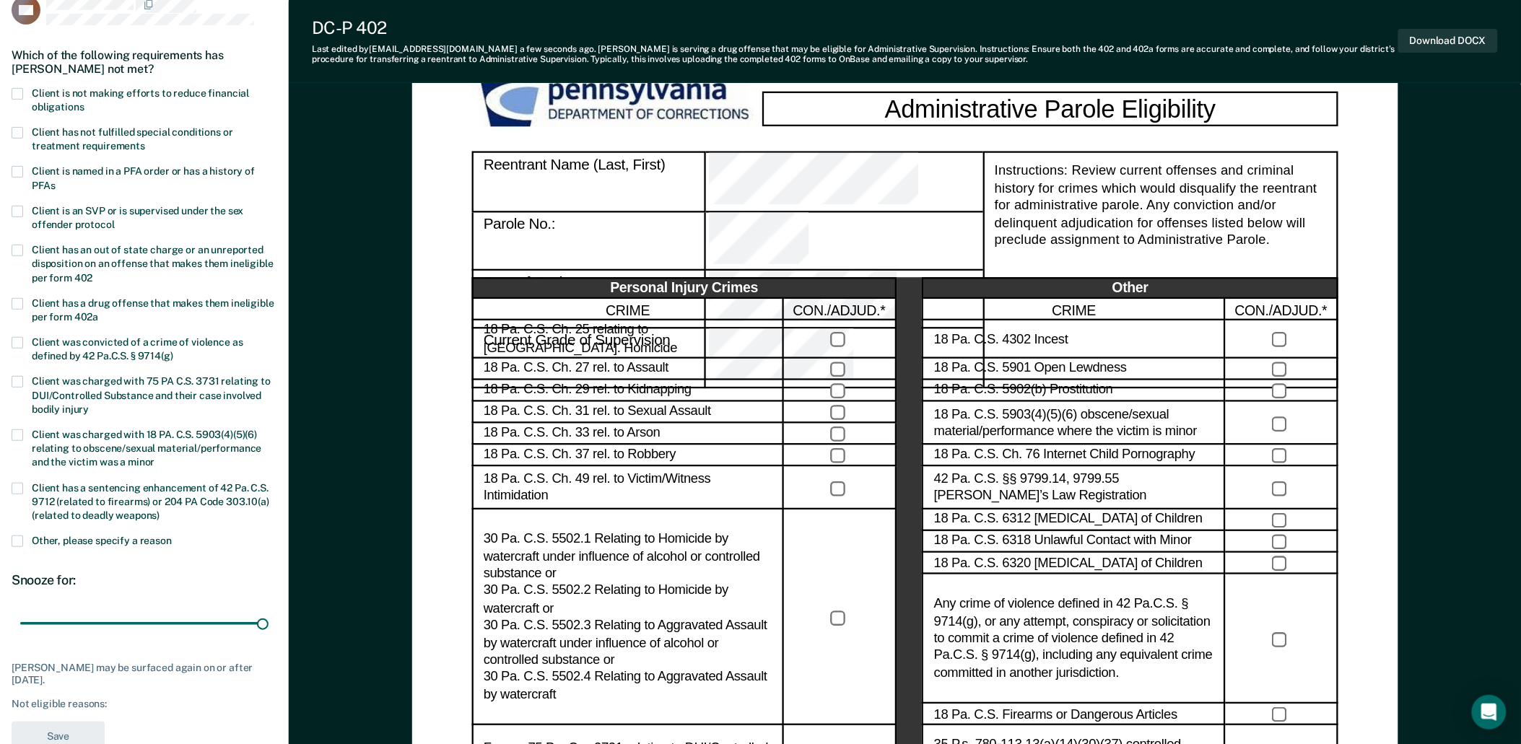
scroll to position [481, 0]
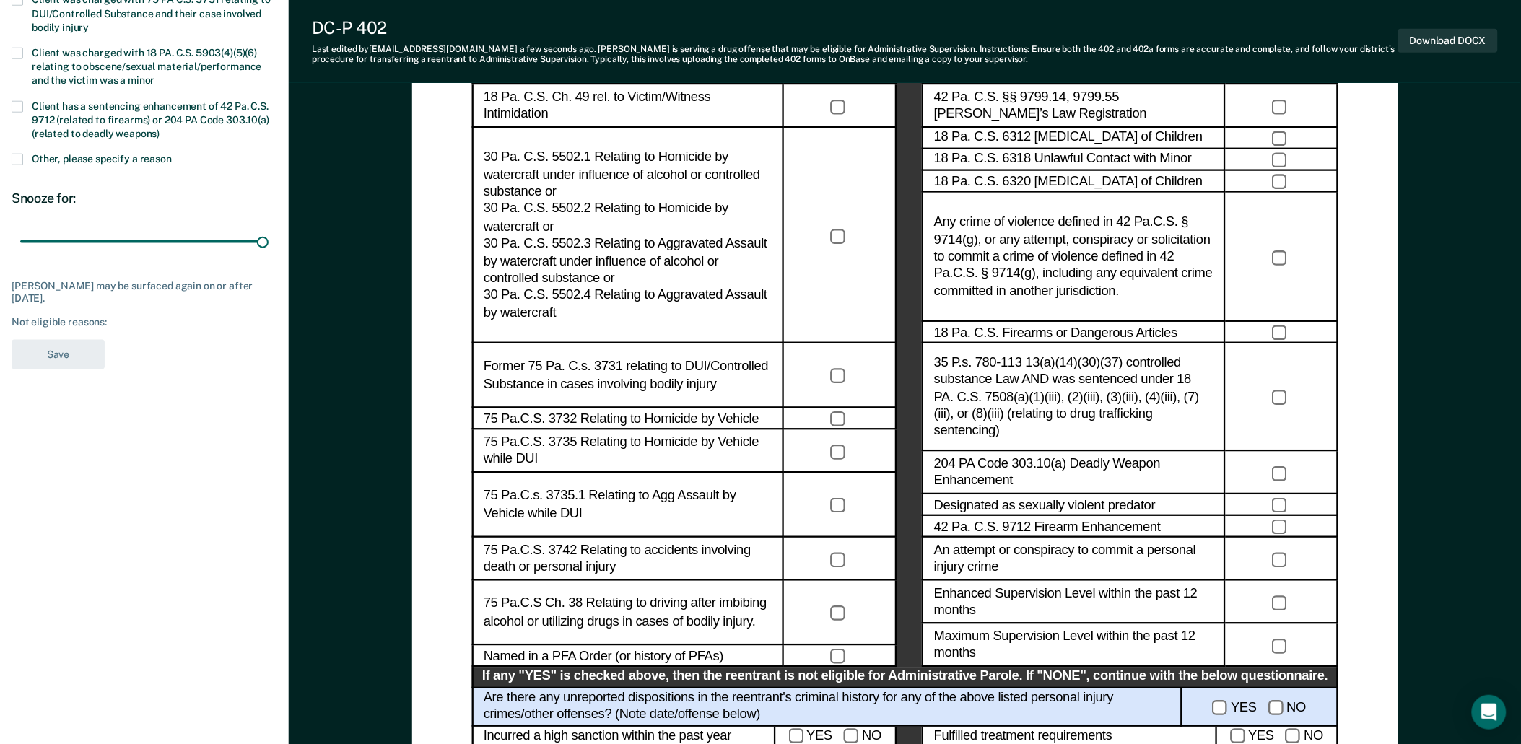
click at [19, 157] on span at bounding box center [18, 160] width 12 height 12
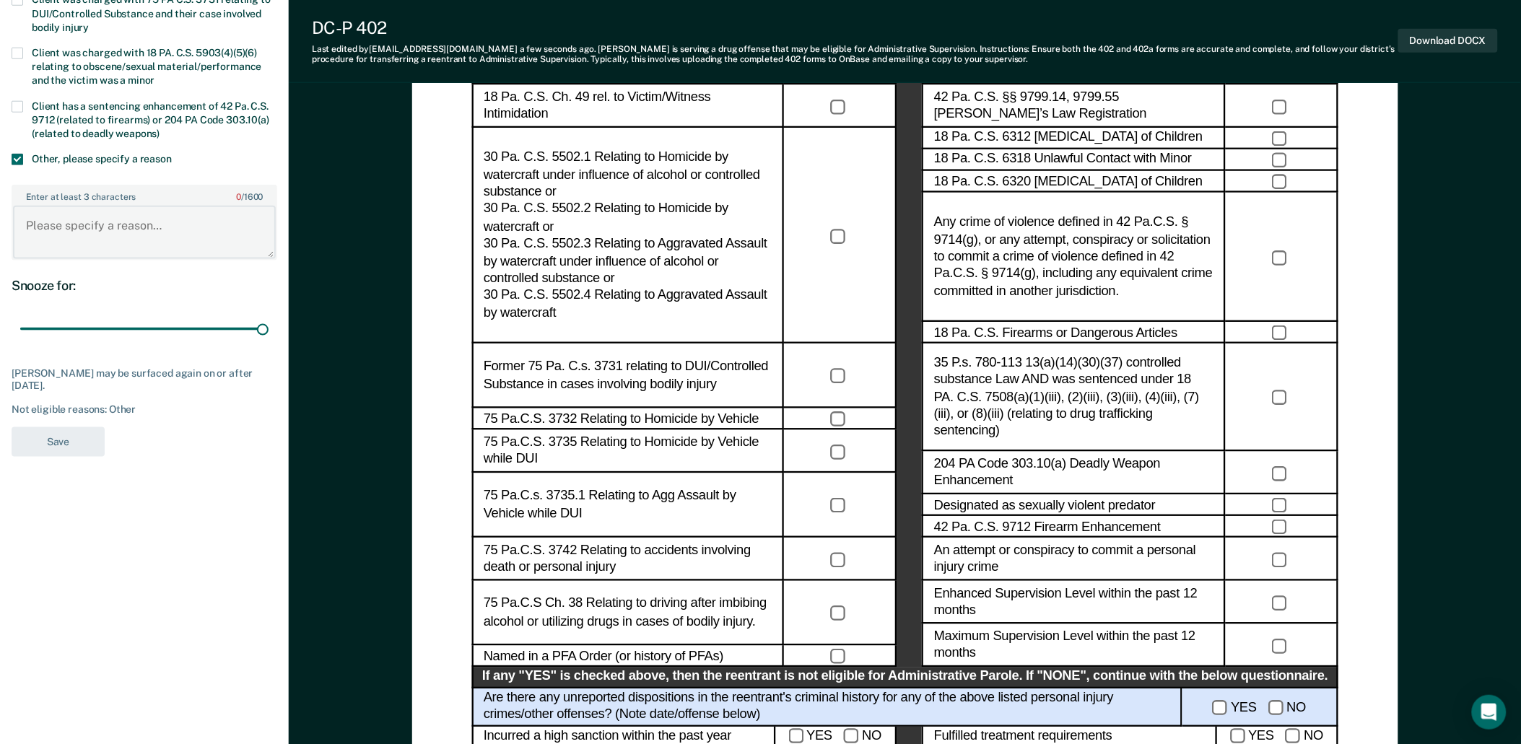
click at [97, 233] on textarea "Enter at least 3 characters 0 / 1600" at bounding box center [144, 232] width 263 height 53
type textarea "POSSIBLE DV/SIMPLE ASSAULT"
click at [74, 439] on button "Save" at bounding box center [58, 442] width 93 height 30
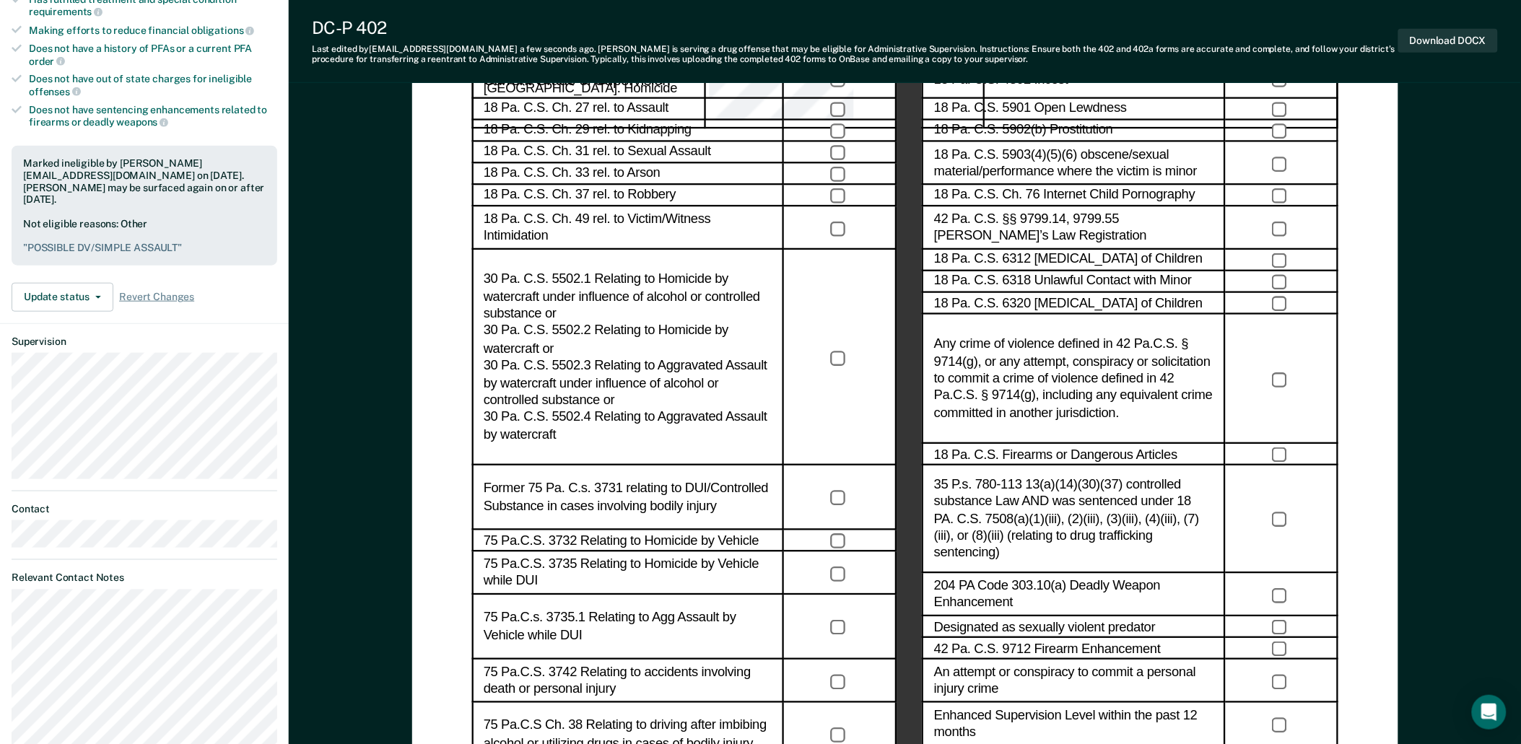
scroll to position [0, 0]
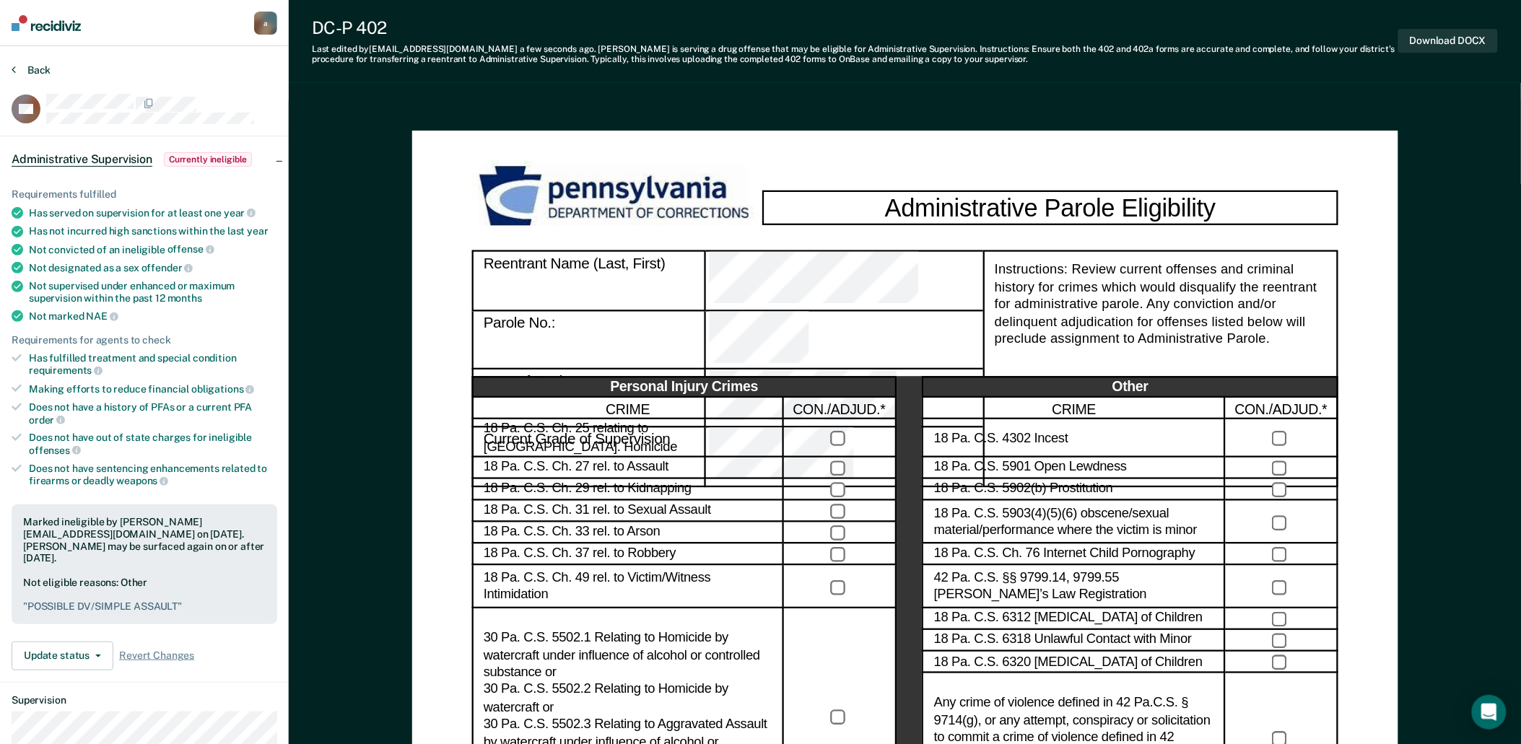
click at [24, 74] on button "Back" at bounding box center [31, 70] width 39 height 13
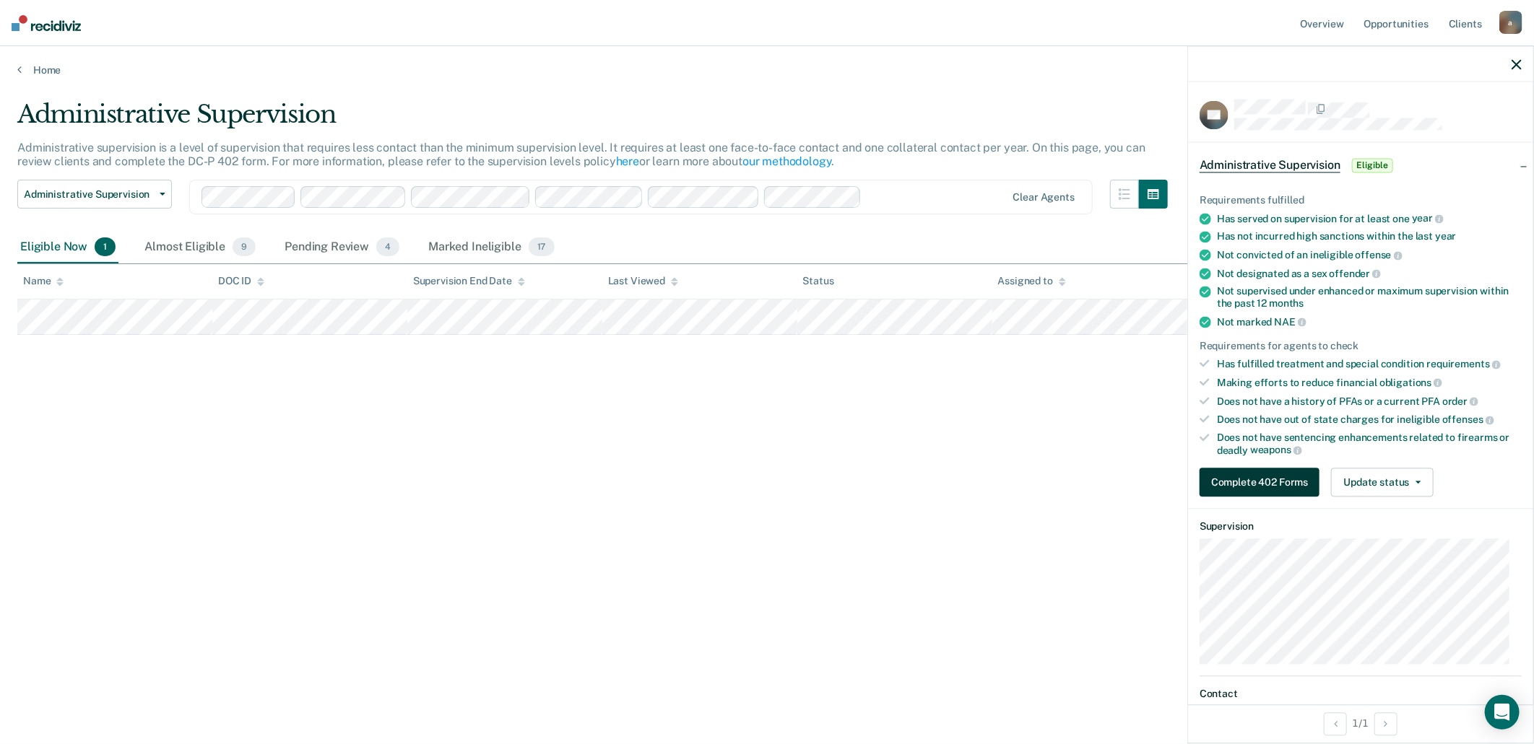
click at [1264, 484] on button "Complete 402 Forms" at bounding box center [1259, 483] width 120 height 29
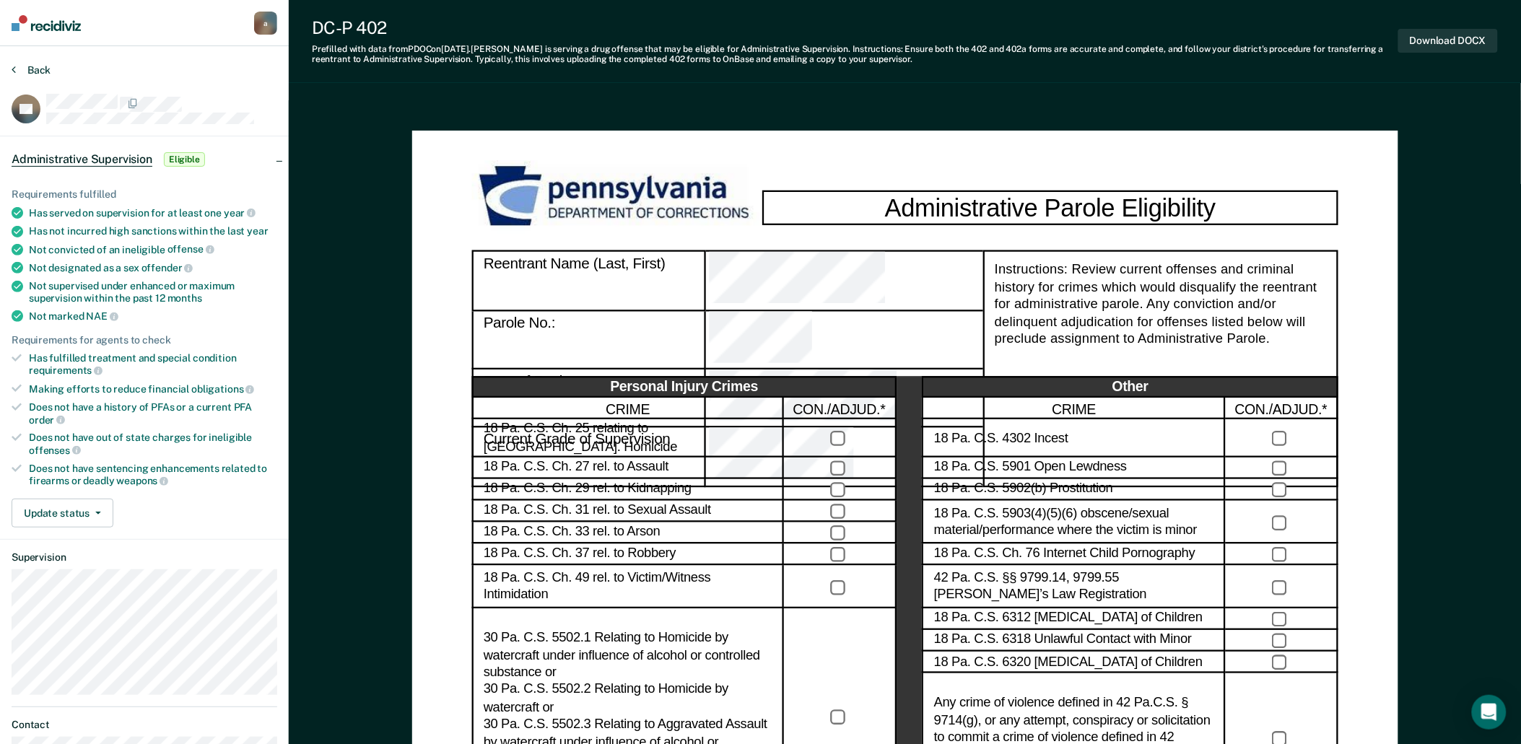
click at [38, 69] on button "Back" at bounding box center [31, 70] width 39 height 13
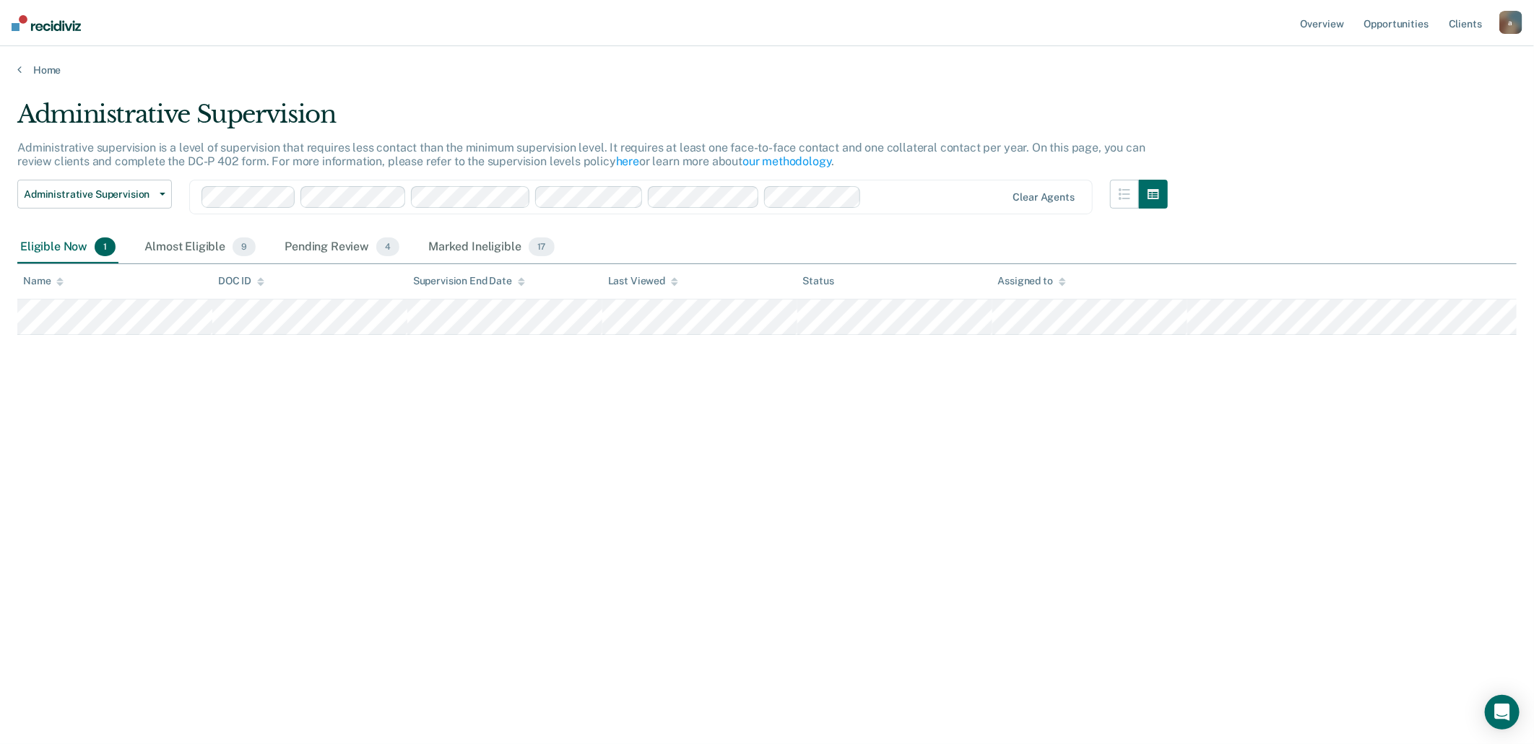
click at [658, 474] on div "Administrative Supervision Administrative supervision is a level of supervision…" at bounding box center [766, 368] width 1499 height 536
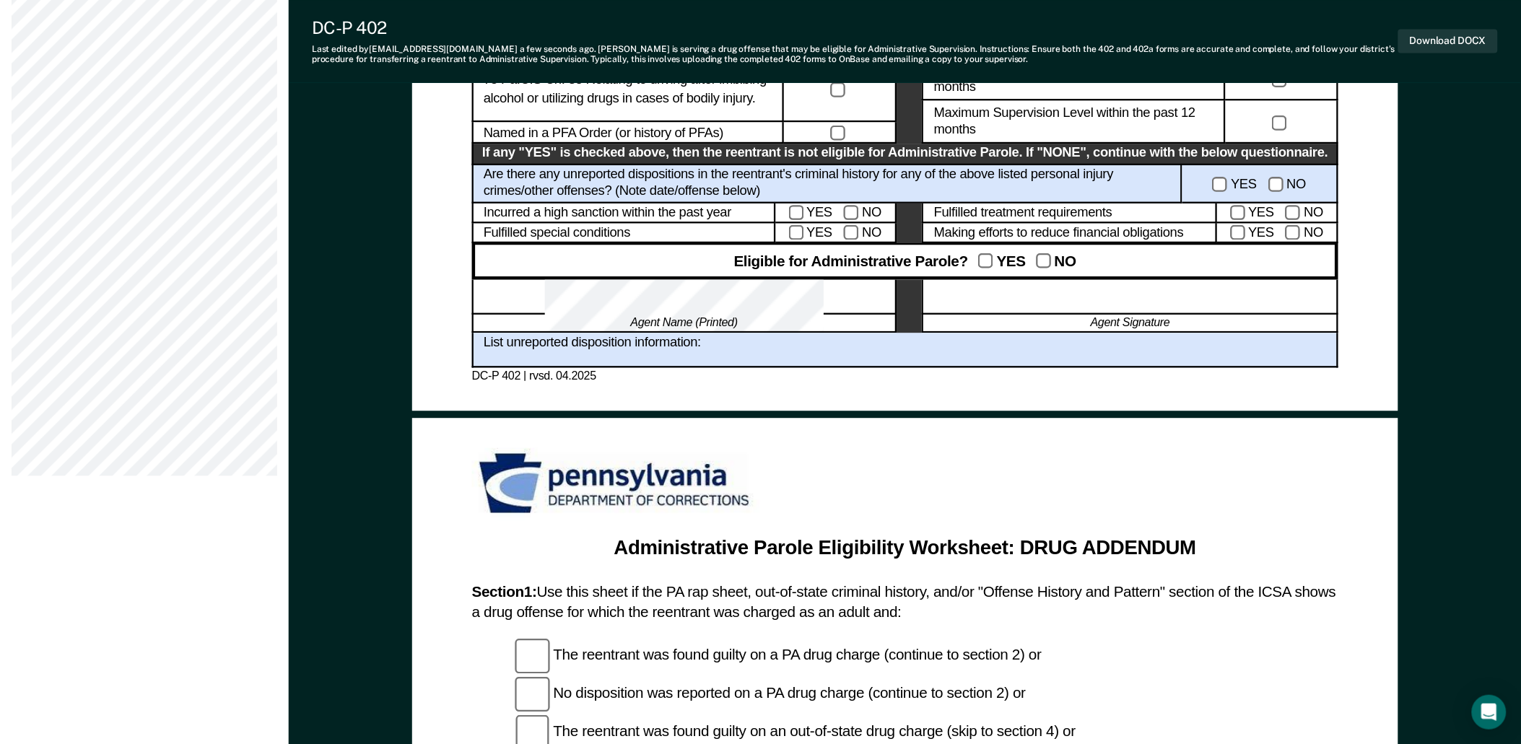
scroll to position [482, 0]
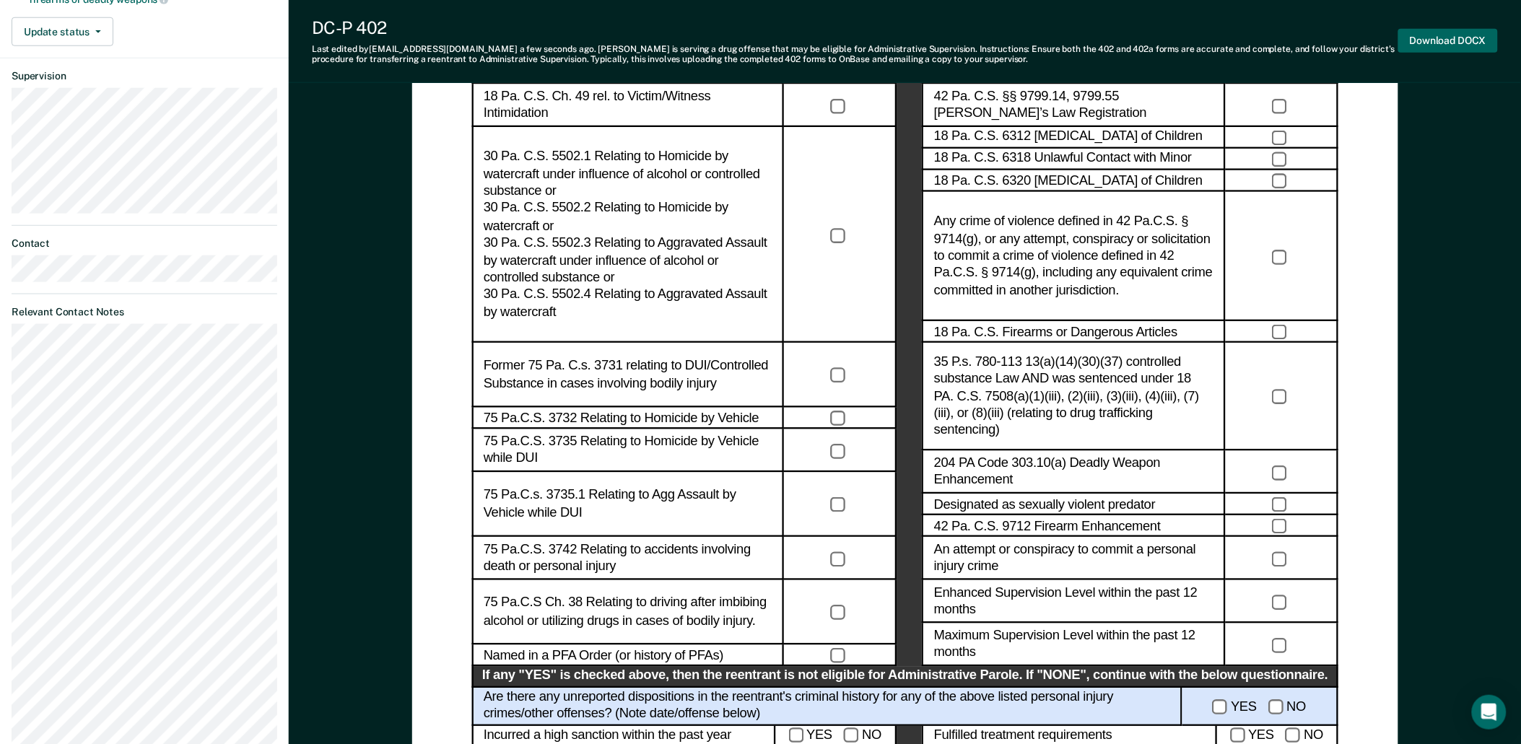
click at [1435, 40] on button "Download DOCX" at bounding box center [1449, 41] width 100 height 24
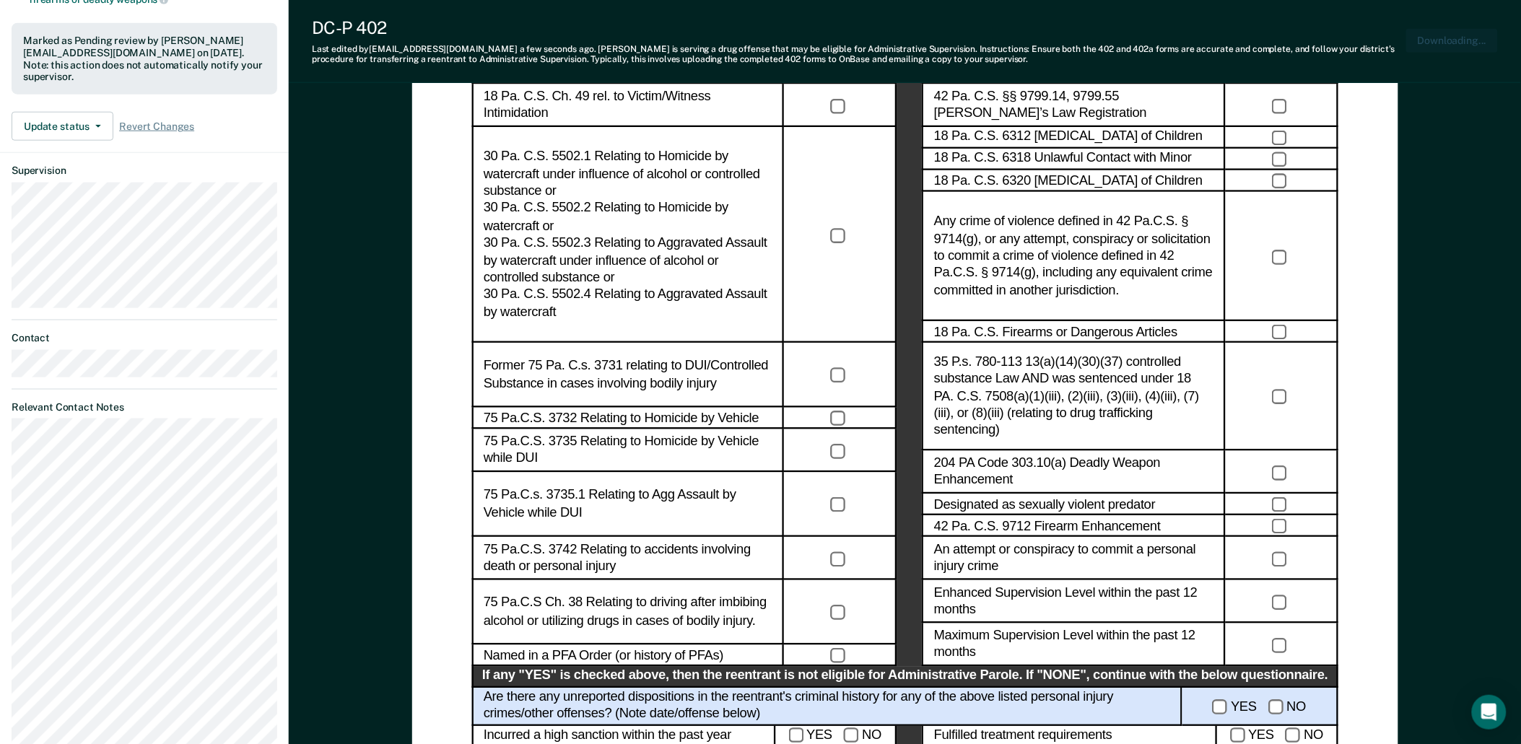
scroll to position [565, 0]
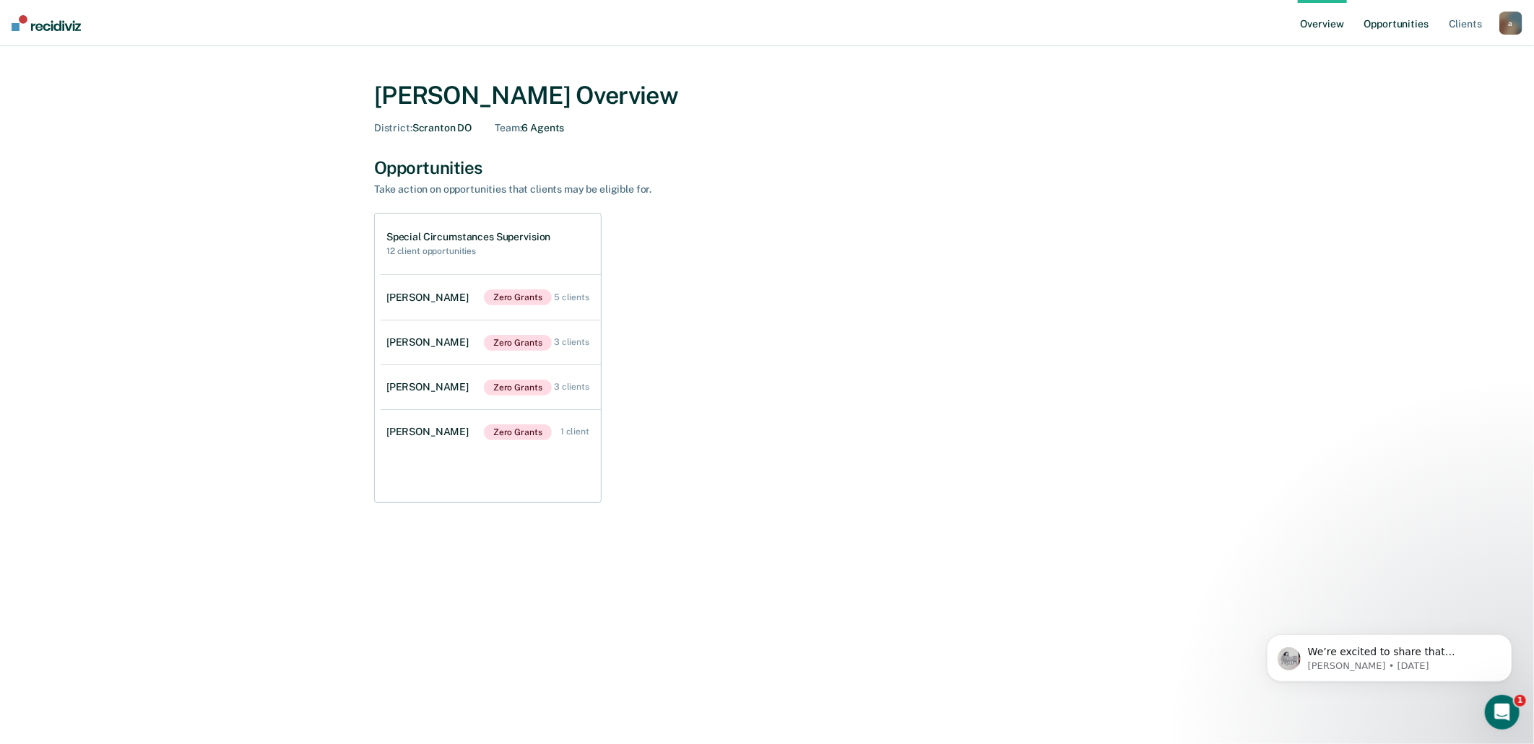
click at [1394, 26] on link "Opportunities" at bounding box center [1396, 23] width 70 height 46
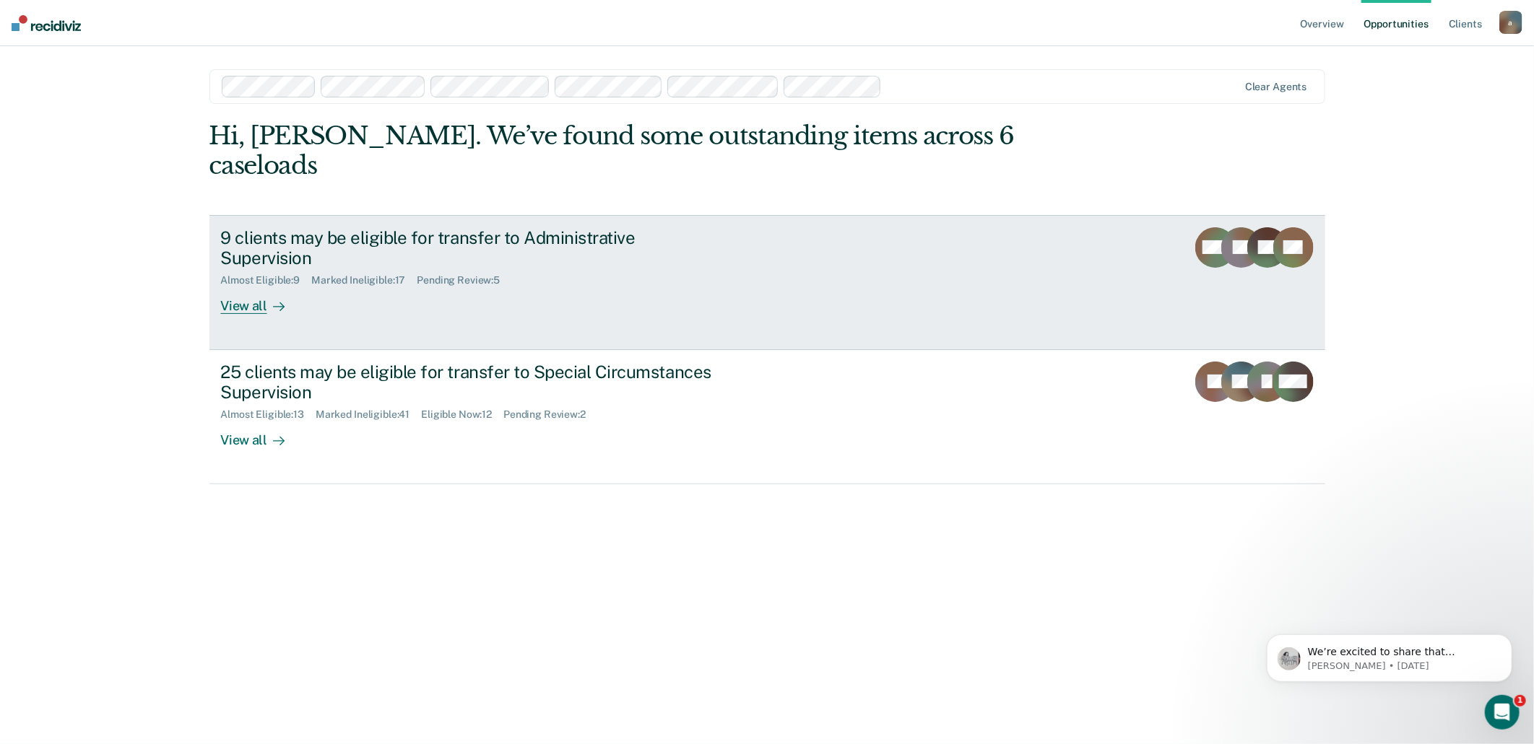
click at [471, 274] on div "Pending Review : 5" at bounding box center [464, 280] width 95 height 12
